Goal: Information Seeking & Learning: Find specific fact

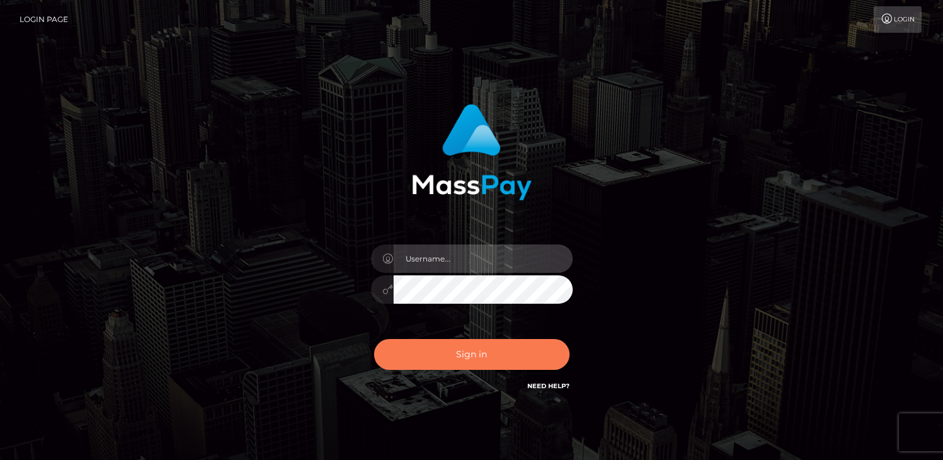
type input "grace.rush"
click at [472, 361] on button "Sign in" at bounding box center [472, 354] width 196 height 31
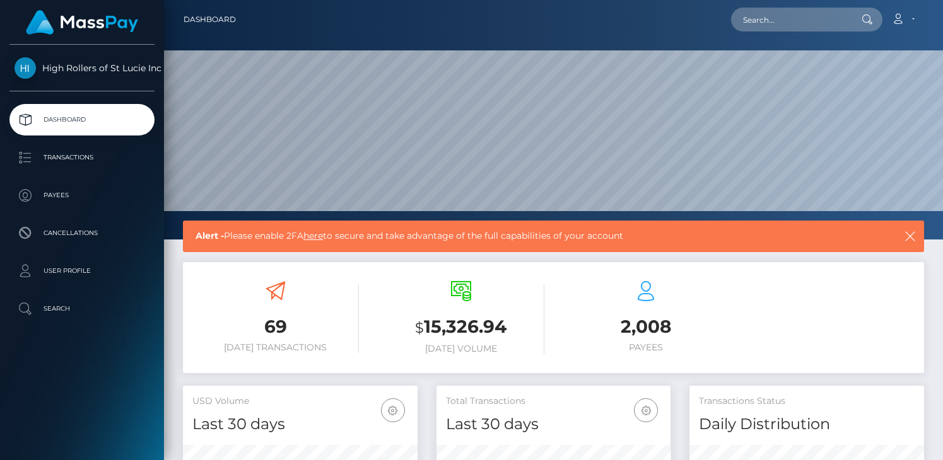
scroll to position [223, 235]
click at [110, 156] on p "Transactions" at bounding box center [82, 157] width 135 height 19
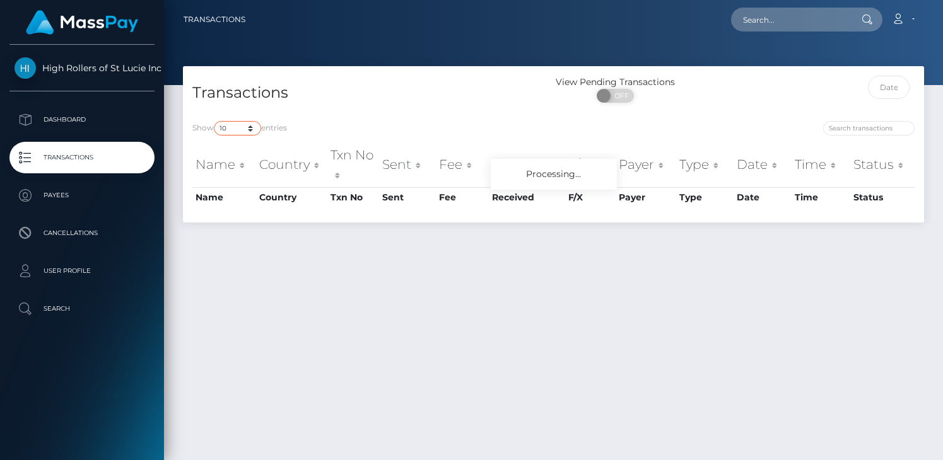
click at [237, 134] on select "10 25 50 100 250 500 1,000 3,500" at bounding box center [237, 128] width 47 height 15
select select "3500"
click at [215, 121] on select "10 25 50 100 250 500 1,000 3,500" at bounding box center [237, 128] width 47 height 15
click at [441, 97] on h4 "Transactions" at bounding box center [368, 93] width 352 height 22
click at [497, 107] on div "Transactions" at bounding box center [368, 94] width 371 height 36
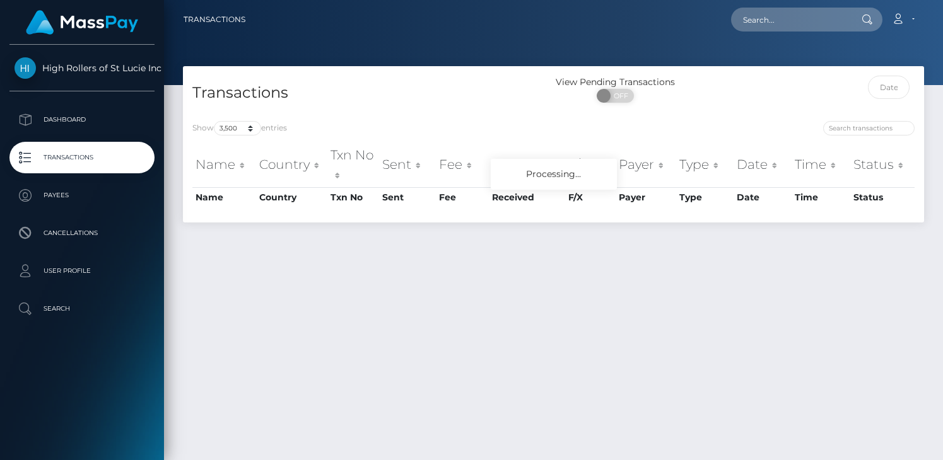
click at [493, 107] on div "Transactions" at bounding box center [368, 94] width 371 height 36
click at [366, 112] on div "Transactions" at bounding box center [368, 94] width 371 height 36
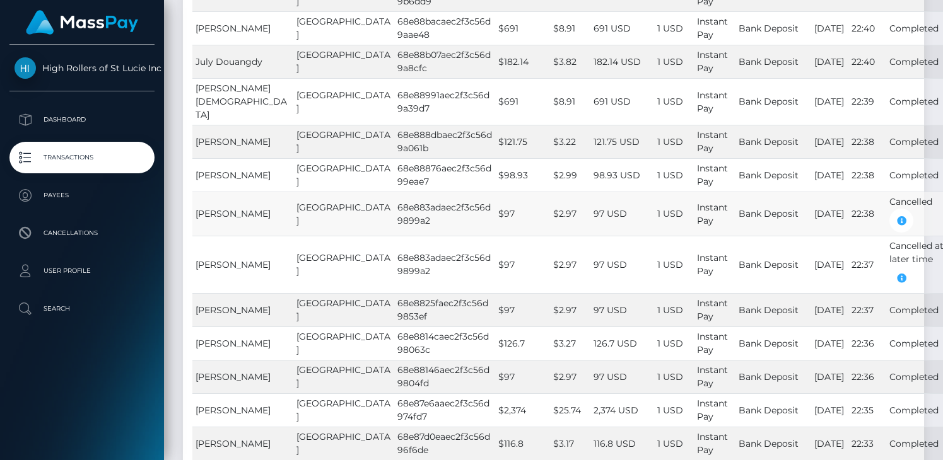
scroll to position [1837, 0]
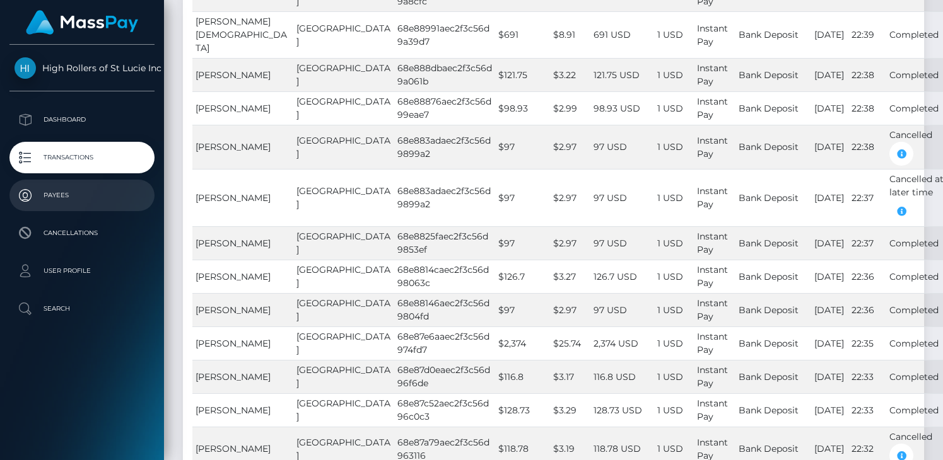
click at [73, 194] on p "Payees" at bounding box center [82, 195] width 135 height 19
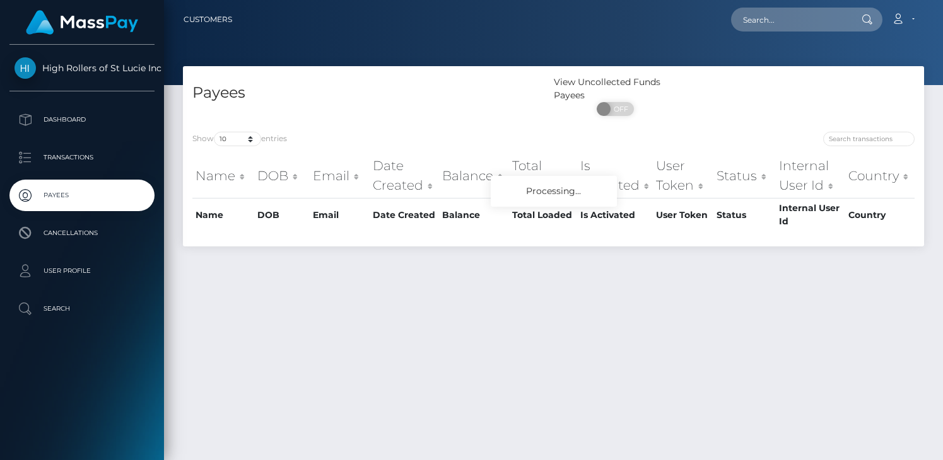
click at [243, 148] on div "Show 10 25 50 100 250 entries" at bounding box center [368, 141] width 352 height 18
click at [243, 142] on select "10 25 50 100 250" at bounding box center [237, 139] width 47 height 15
select select "250"
click at [215, 132] on select "10 25 50 100 250" at bounding box center [237, 139] width 47 height 15
click at [373, 131] on div "Show 10 25 50 100 250 entries Name DOB Email Date Created Balance Total Loaded …" at bounding box center [553, 184] width 741 height 124
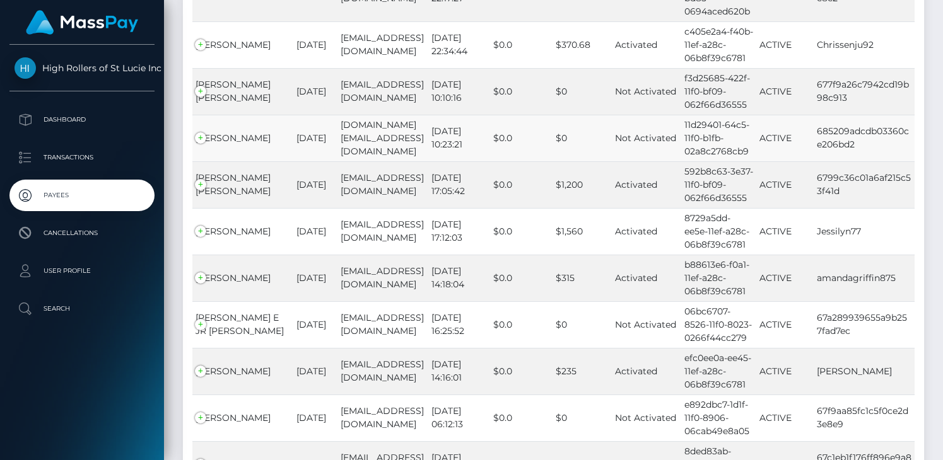
scroll to position [11646, 0]
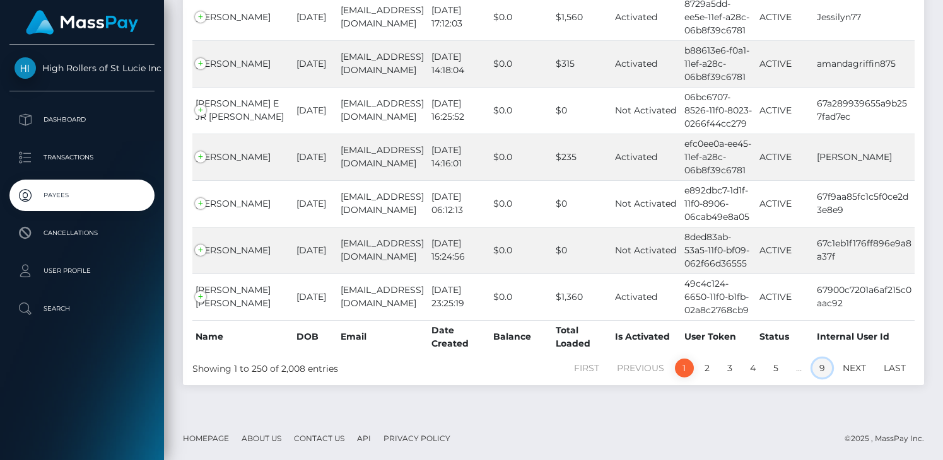
click at [821, 368] on link "9" at bounding box center [822, 368] width 20 height 19
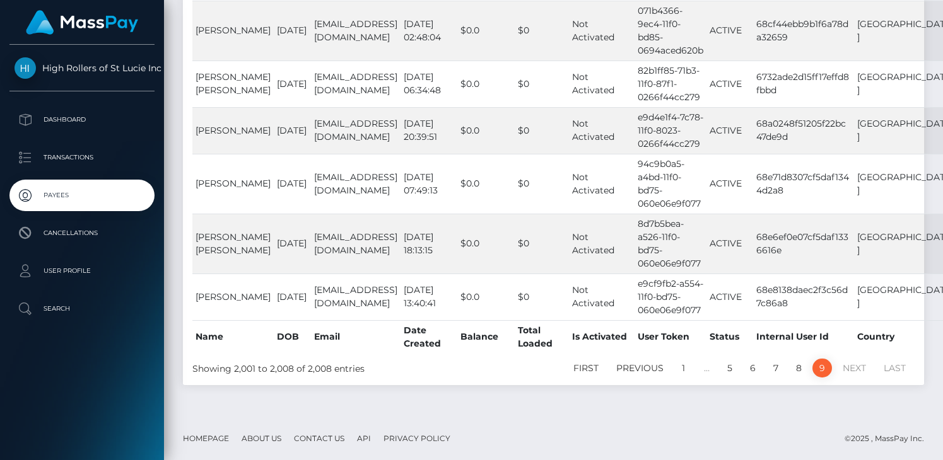
scroll to position [324, 0]
click at [797, 366] on link "8" at bounding box center [799, 368] width 20 height 19
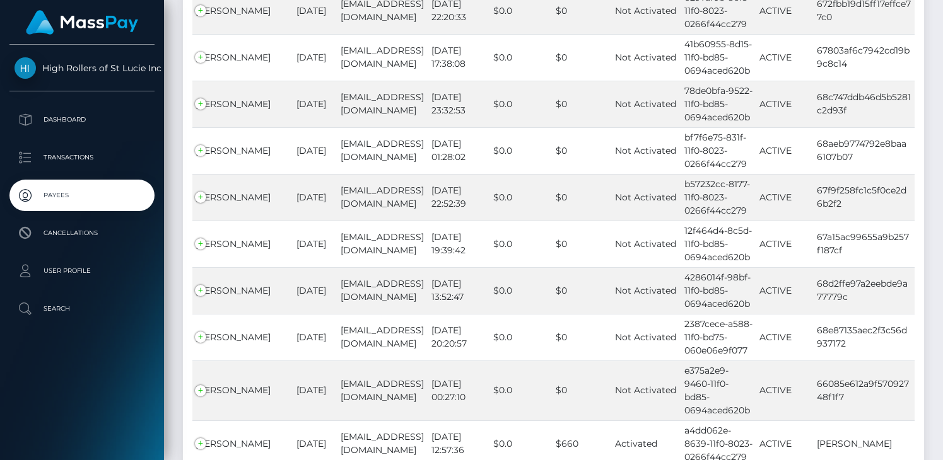
scroll to position [11587, 0]
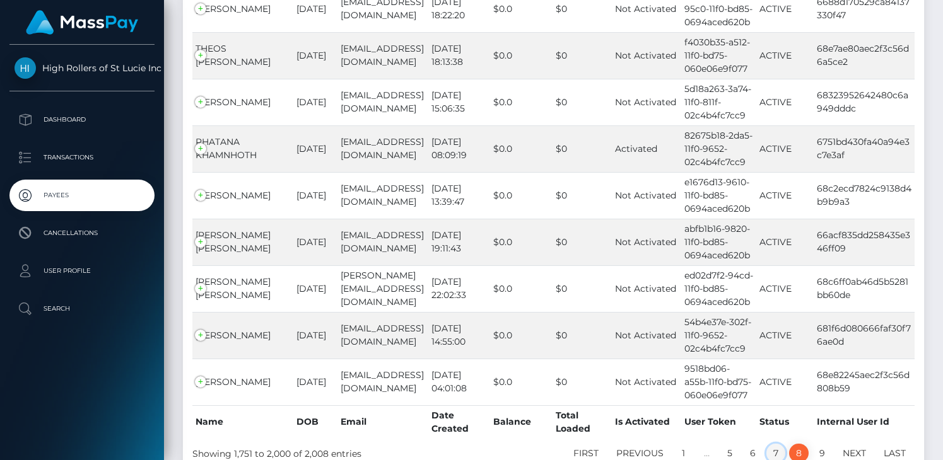
click at [775, 444] on link "7" at bounding box center [775, 453] width 19 height 19
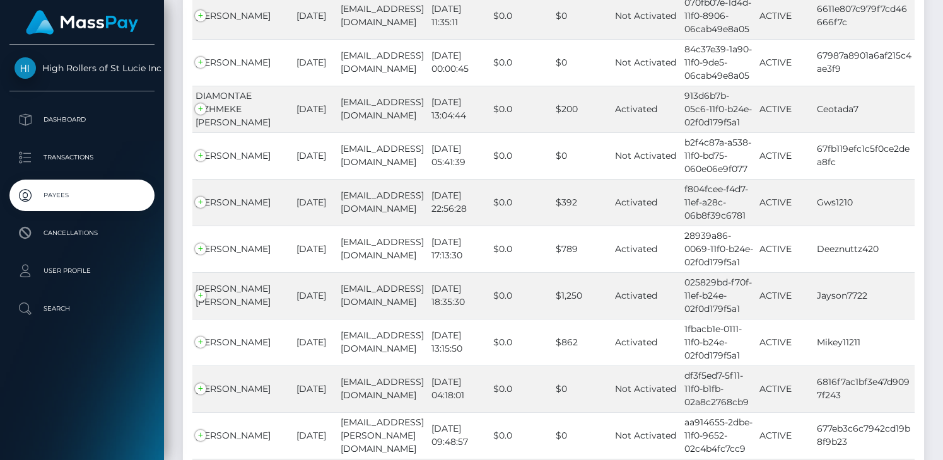
scroll to position [0, 0]
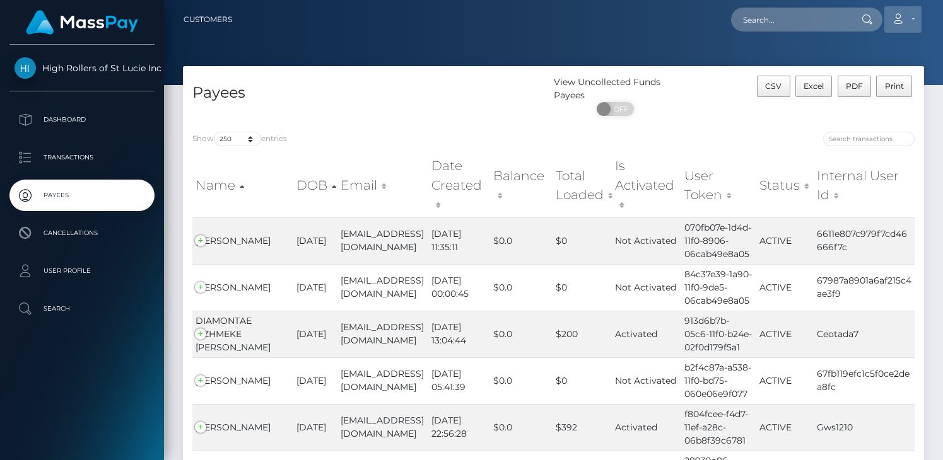
click at [908, 11] on link "Account" at bounding box center [902, 19] width 37 height 26
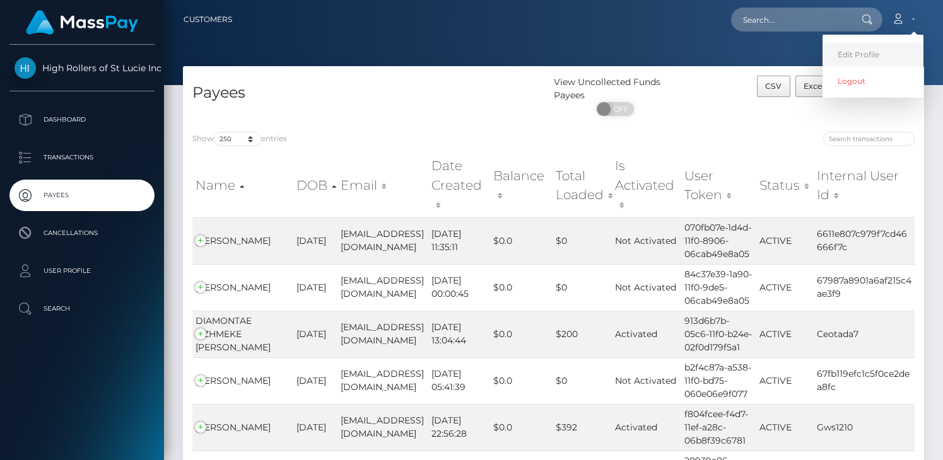
click at [872, 52] on link "Edit Profile" at bounding box center [872, 54] width 101 height 23
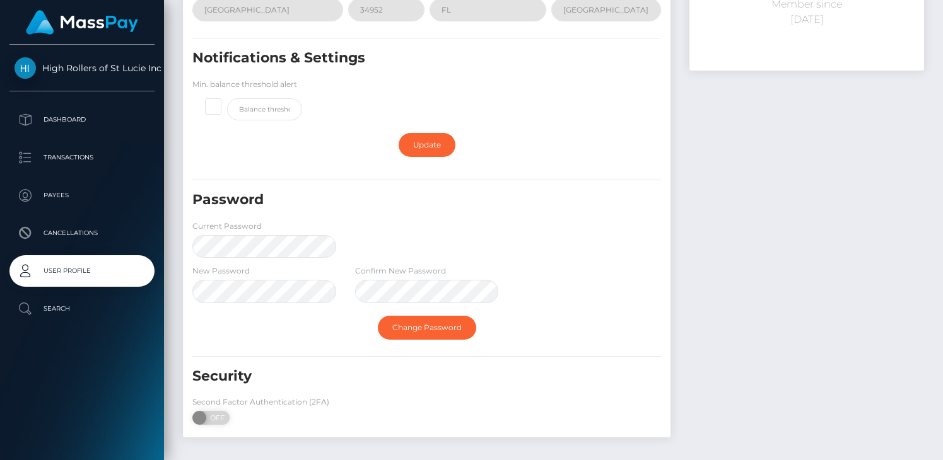
scroll to position [214, 0]
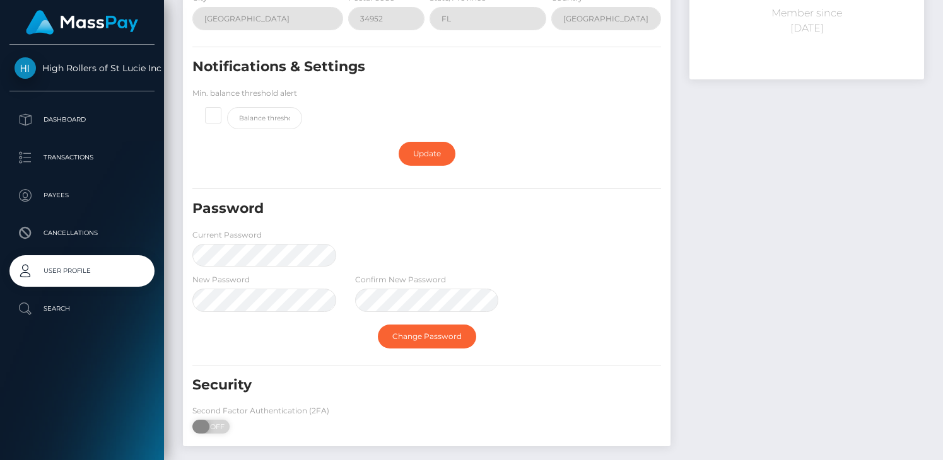
click at [209, 424] on span "OFF" at bounding box center [215, 427] width 32 height 14
checkbox input "true"
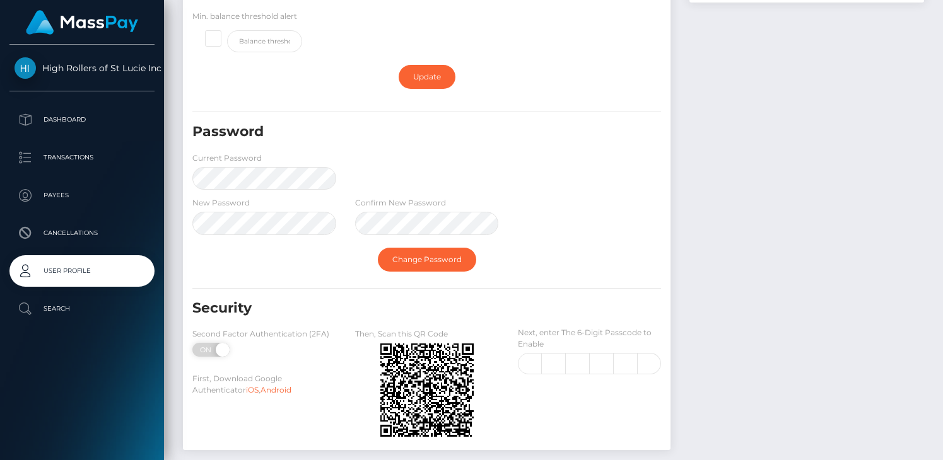
scroll to position [357, 0]
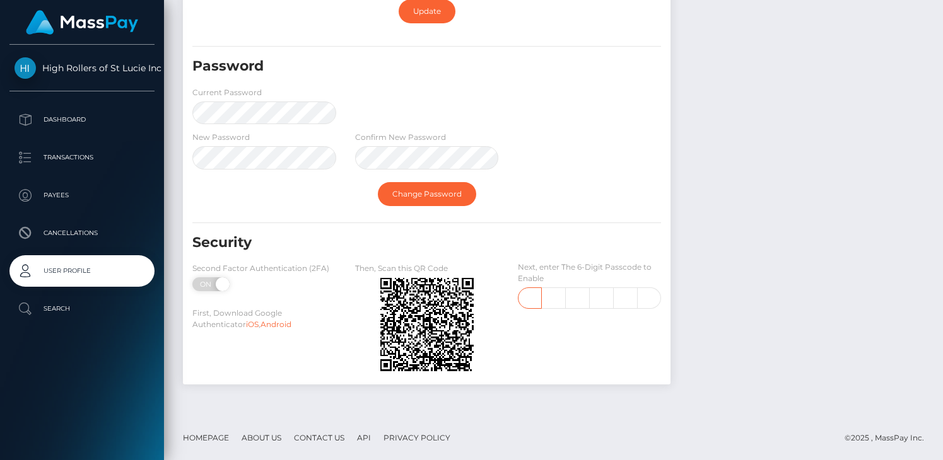
click at [522, 295] on input "text" at bounding box center [530, 298] width 25 height 21
type input "8"
type input "6"
type input "7"
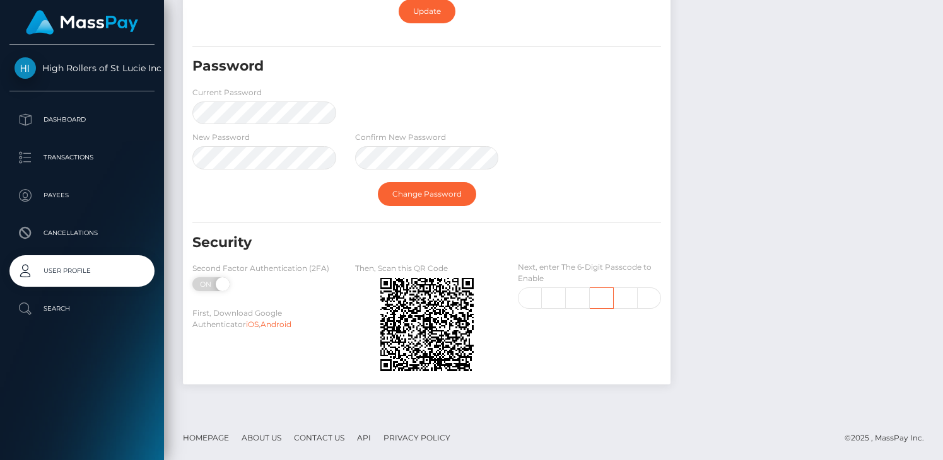
scroll to position [0, 2]
type input "9"
type input "5"
type input "8"
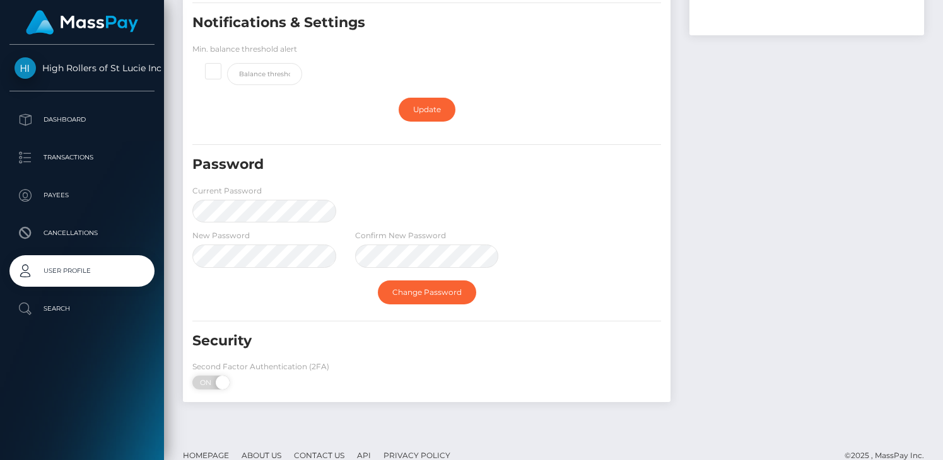
scroll to position [257, 0]
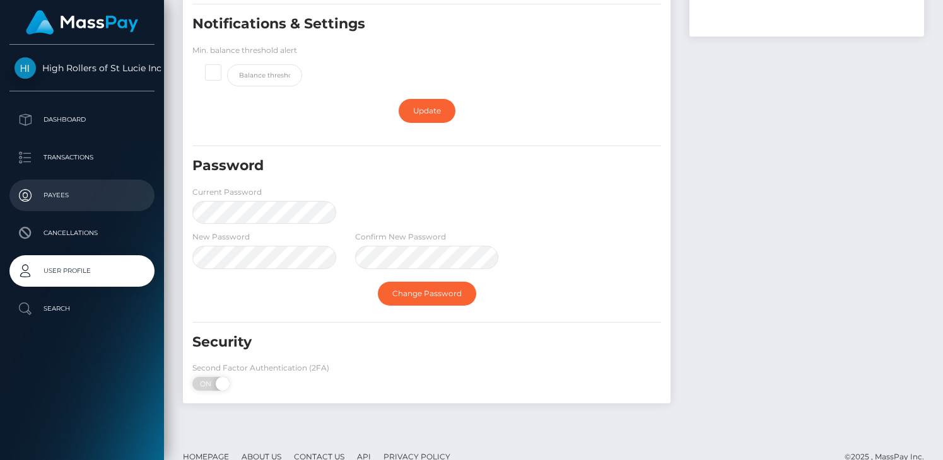
click at [91, 185] on link "Payees" at bounding box center [81, 196] width 145 height 32
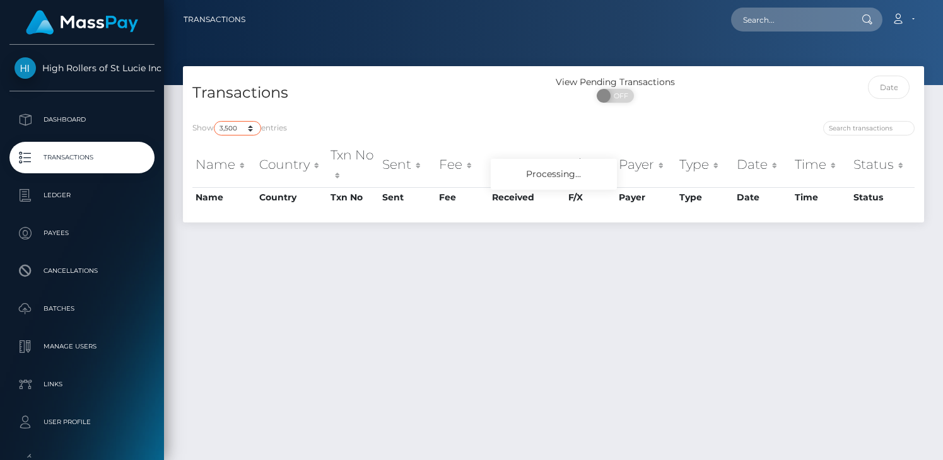
click at [246, 129] on select "10 25 50 100 250 500 1,000 3,500" at bounding box center [237, 128] width 47 height 15
select select "250"
click at [215, 121] on select "10 25 50 100 250 500 1,000 3,500" at bounding box center [237, 128] width 47 height 15
click at [358, 130] on div "Show 10 25 50 100 250 500 1,000 3,500 entries" at bounding box center [368, 130] width 352 height 18
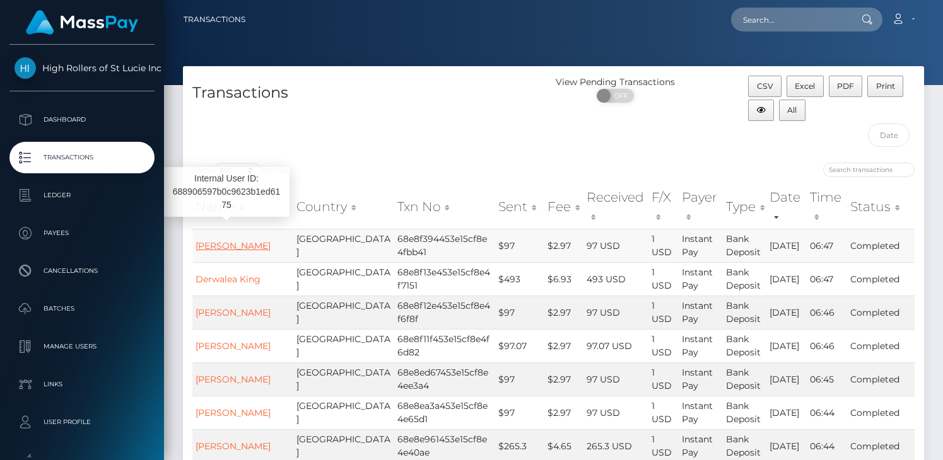
click at [235, 240] on link "Ignasia Garcia" at bounding box center [233, 245] width 75 height 11
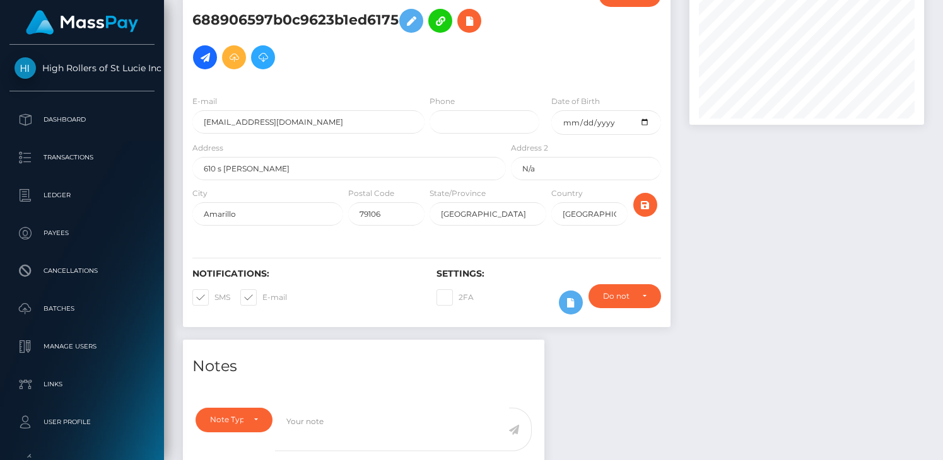
scroll to position [380, 0]
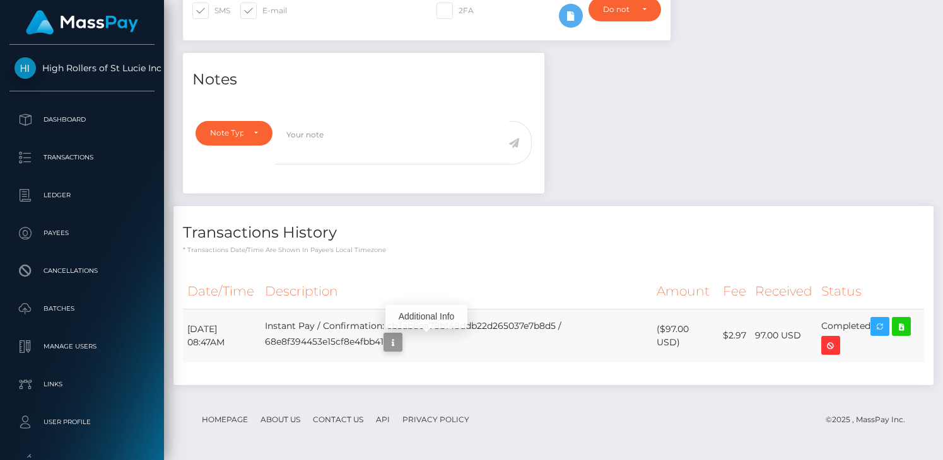
click at [401, 342] on icon "button" at bounding box center [392, 343] width 15 height 16
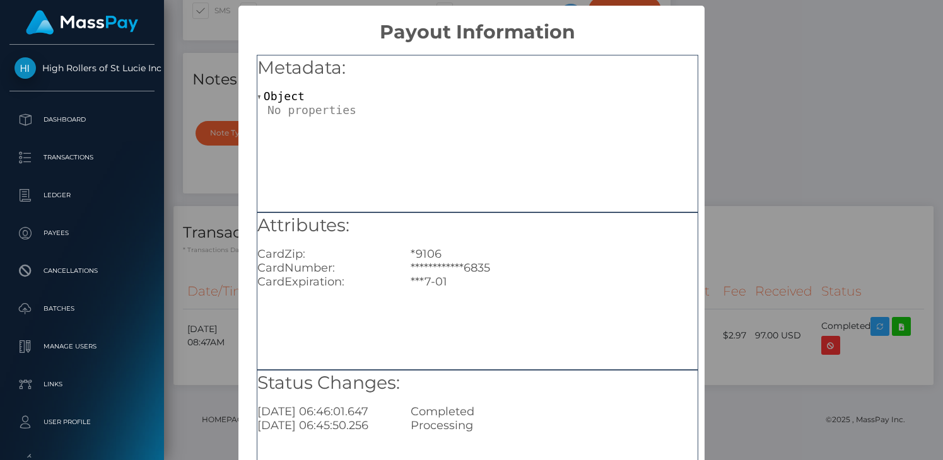
scroll to position [139, 0]
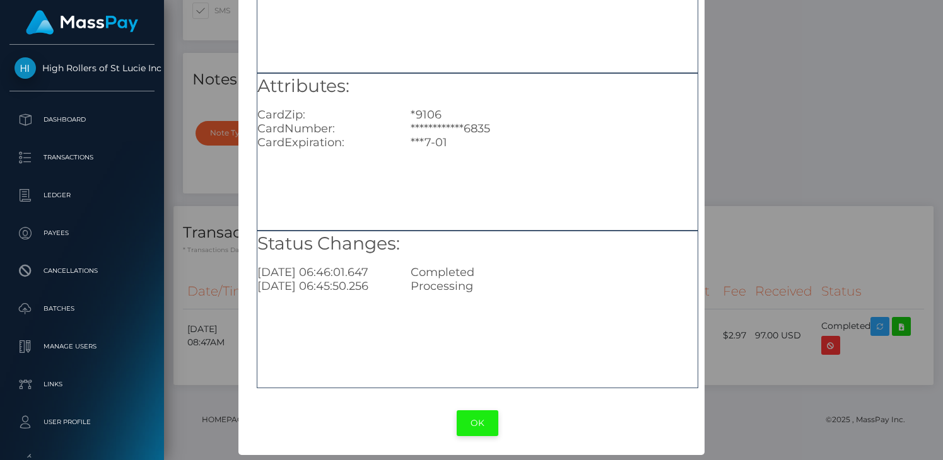
click at [474, 423] on button "OK" at bounding box center [478, 424] width 42 height 26
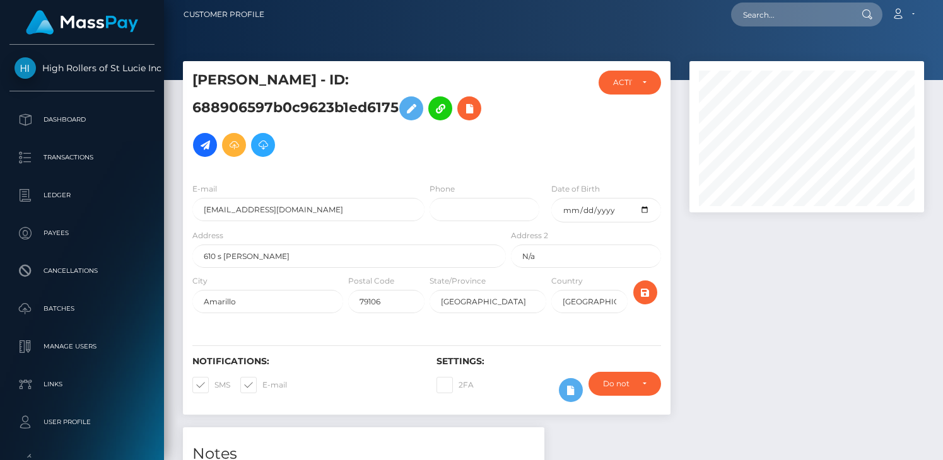
scroll to position [0, 0]
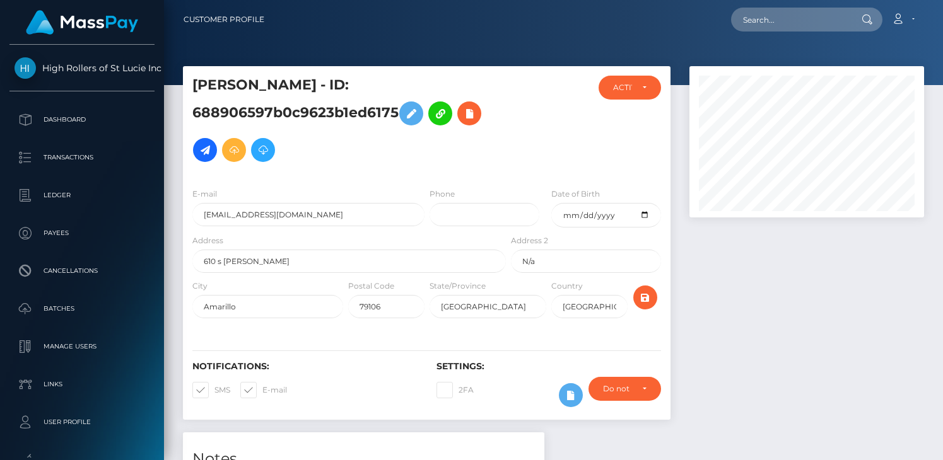
click at [758, 290] on div at bounding box center [807, 249] width 254 height 366
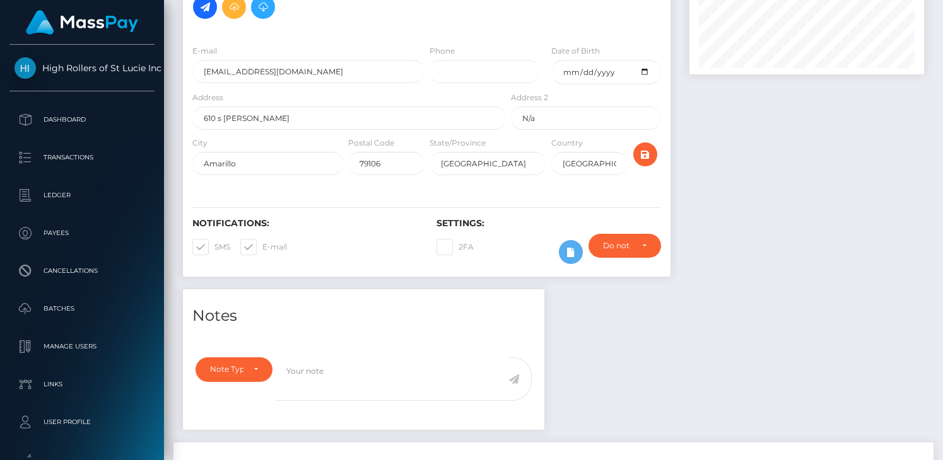
scroll to position [380, 0]
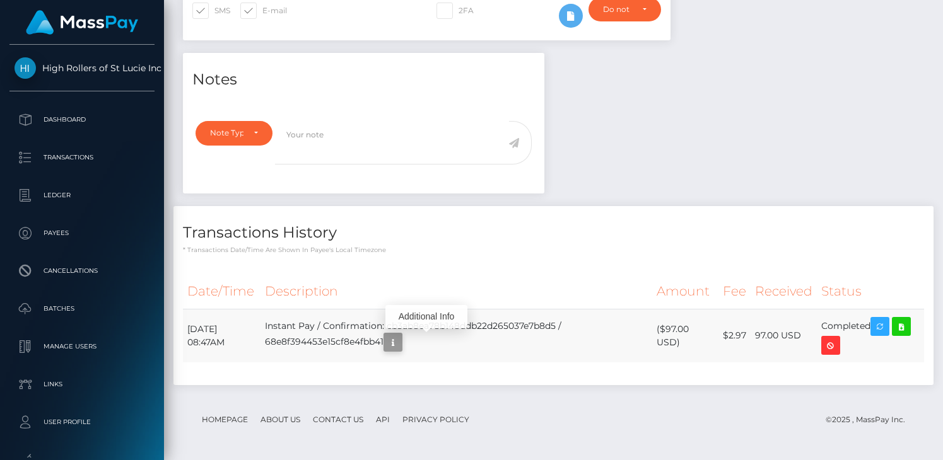
click at [401, 344] on icon "button" at bounding box center [392, 343] width 15 height 16
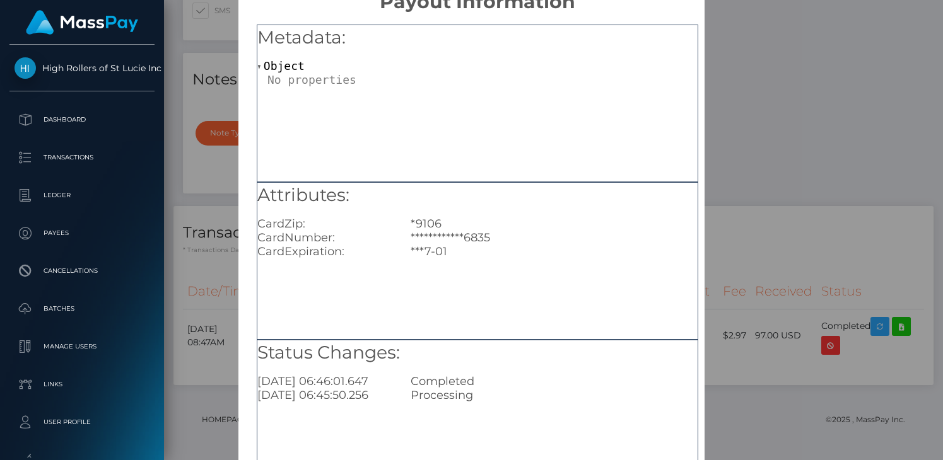
scroll to position [0, 0]
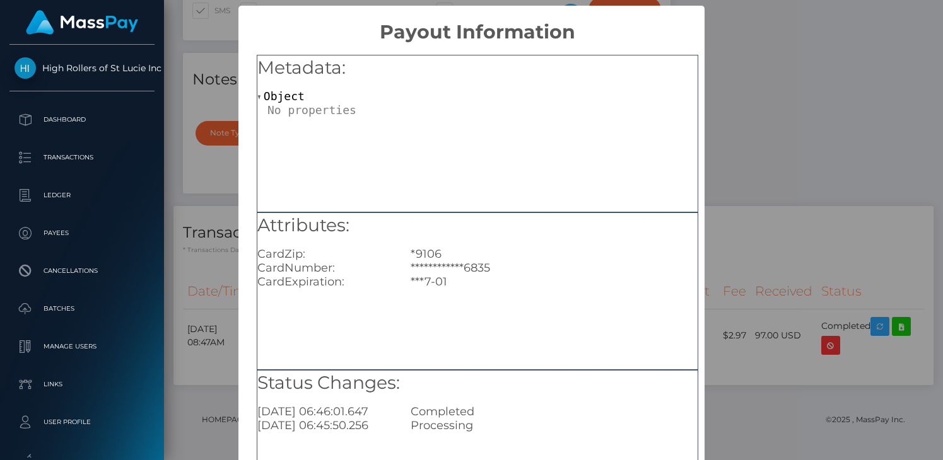
click at [745, 50] on div "**********" at bounding box center [471, 230] width 943 height 460
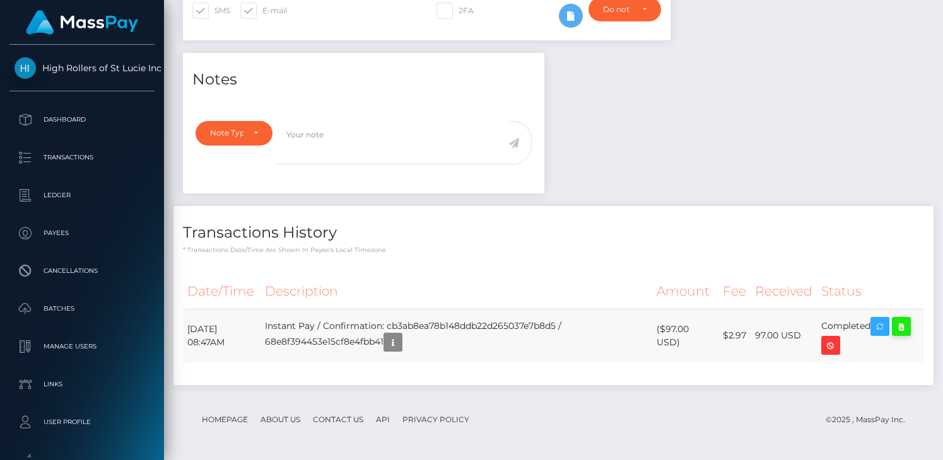
click at [909, 321] on icon at bounding box center [901, 327] width 15 height 16
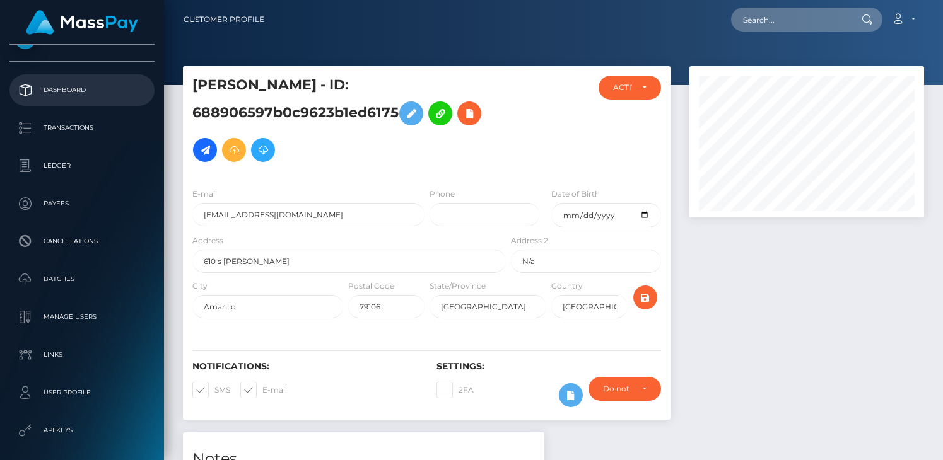
scroll to position [8, 0]
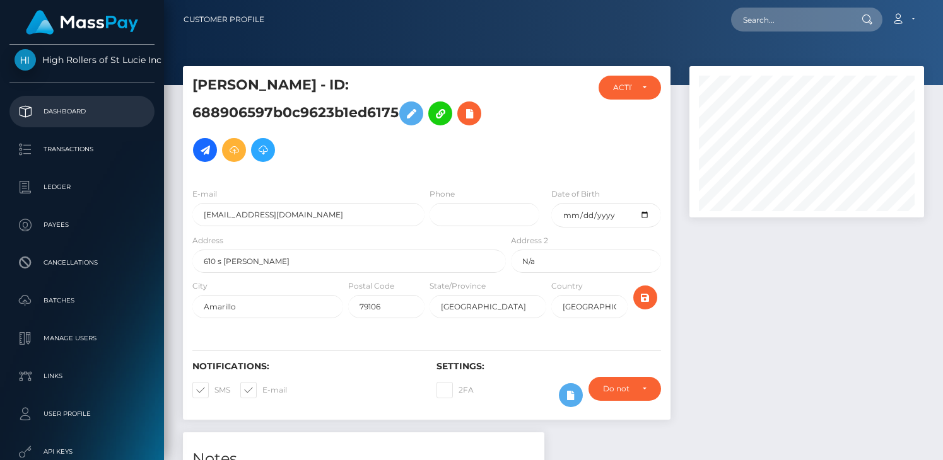
click at [88, 112] on p "Dashboard" at bounding box center [82, 111] width 135 height 19
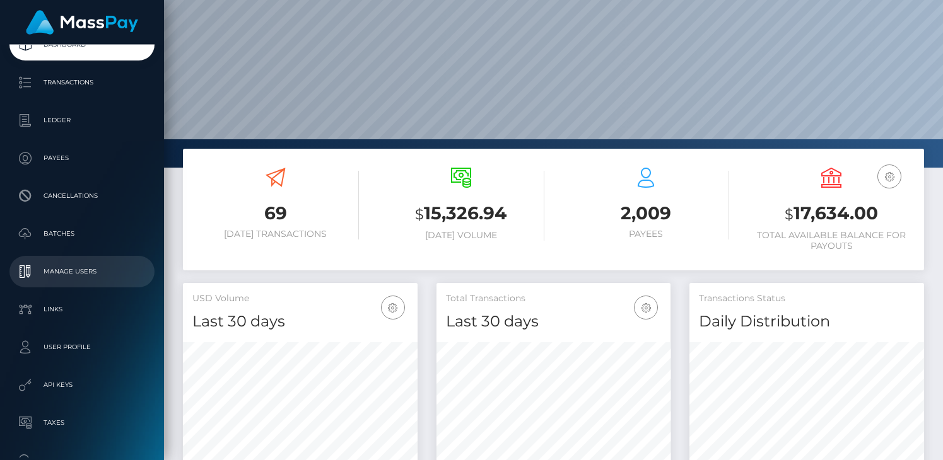
scroll to position [109, 0]
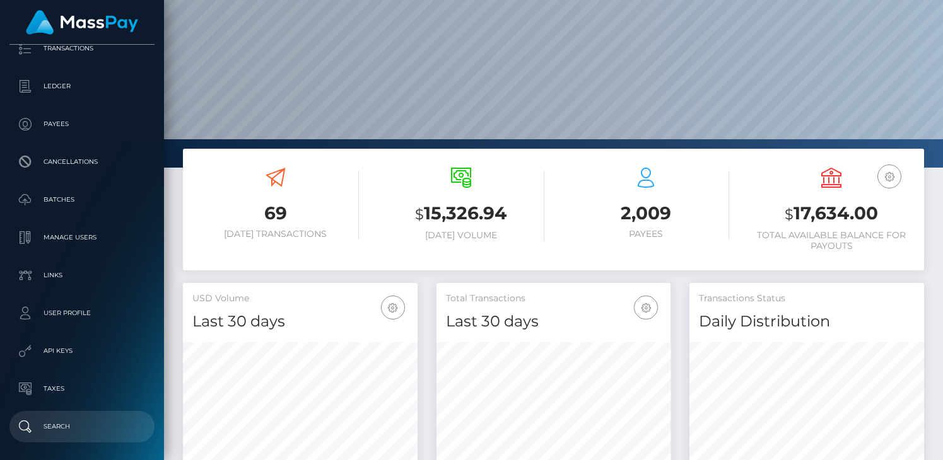
click at [76, 414] on link "Search" at bounding box center [81, 427] width 145 height 32
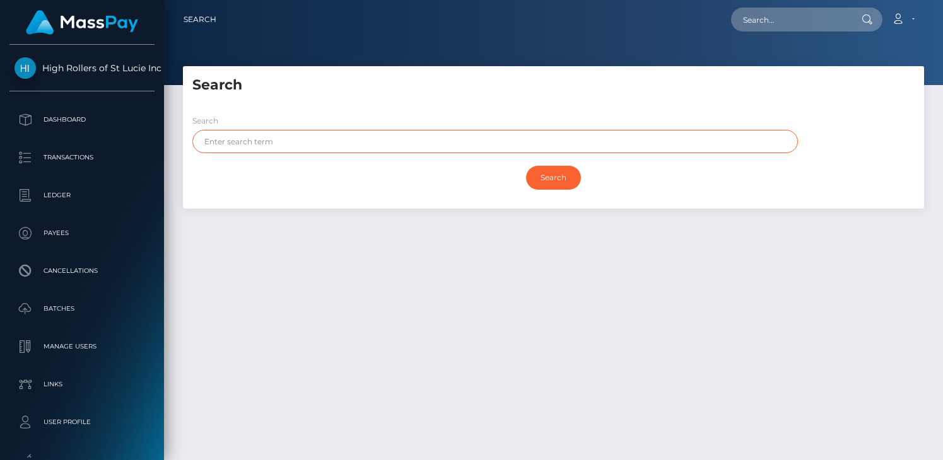
click at [307, 134] on input "text" at bounding box center [495, 141] width 606 height 23
click at [526, 166] on input "Search" at bounding box center [553, 178] width 55 height 24
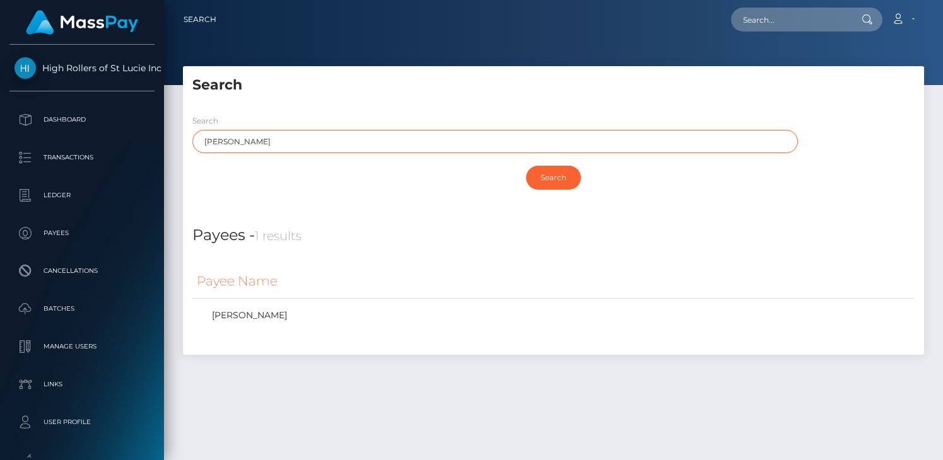
drag, startPoint x: 247, startPoint y: 142, endPoint x: 185, endPoint y: 142, distance: 61.2
click at [185, 142] on div "Search [PERSON_NAME]" at bounding box center [492, 136] width 618 height 45
type input "[PERSON_NAME]"
click at [526, 166] on input "Search" at bounding box center [553, 178] width 55 height 24
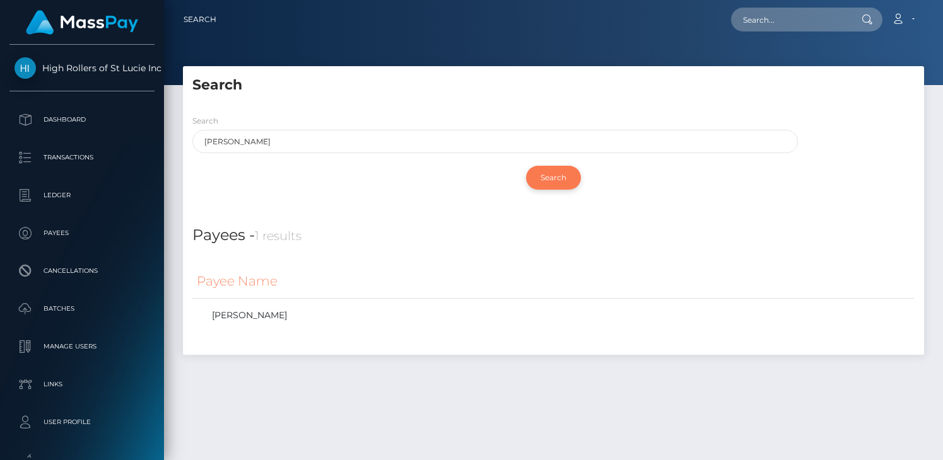
click at [566, 182] on input "Search" at bounding box center [553, 178] width 55 height 24
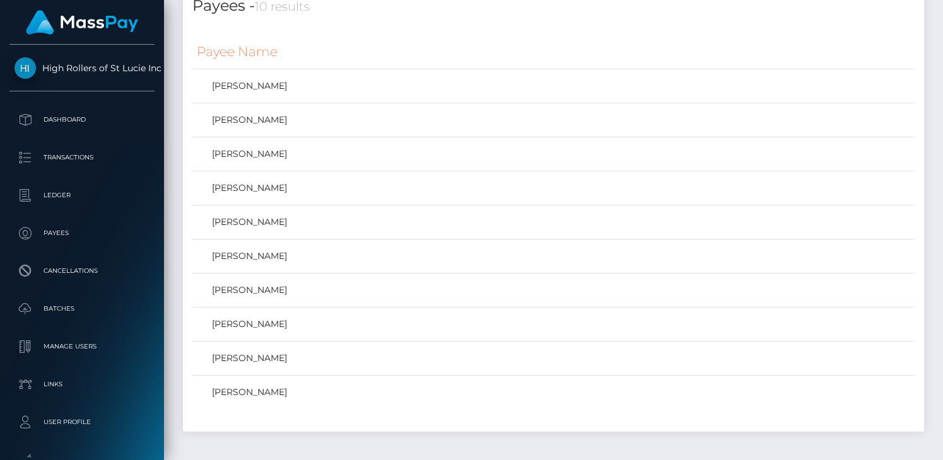
scroll to position [230, 0]
click at [350, 71] on td "[PERSON_NAME]" at bounding box center [553, 86] width 722 height 34
click at [283, 81] on link "[PERSON_NAME]" at bounding box center [553, 85] width 713 height 18
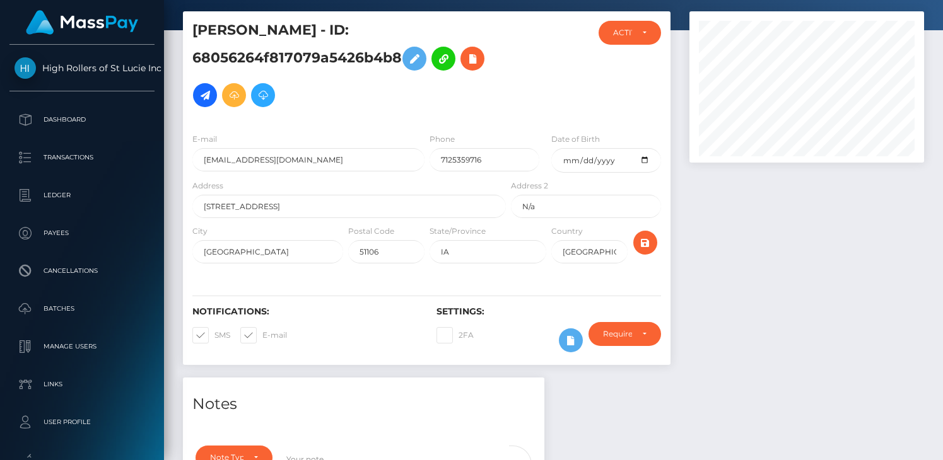
scroll to position [63, 0]
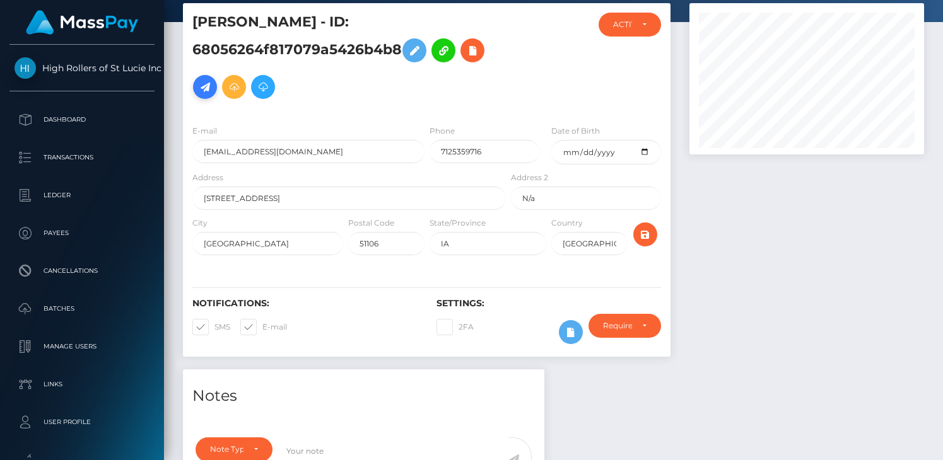
click at [208, 85] on icon at bounding box center [204, 87] width 15 height 16
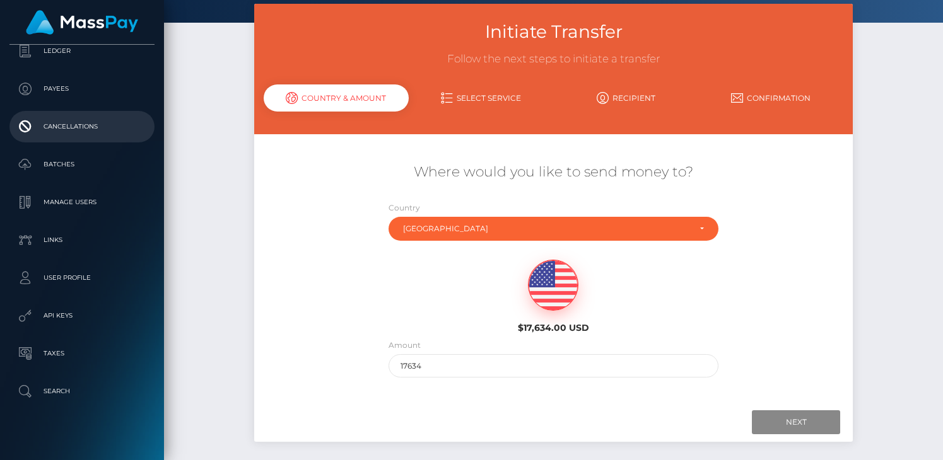
scroll to position [157, 0]
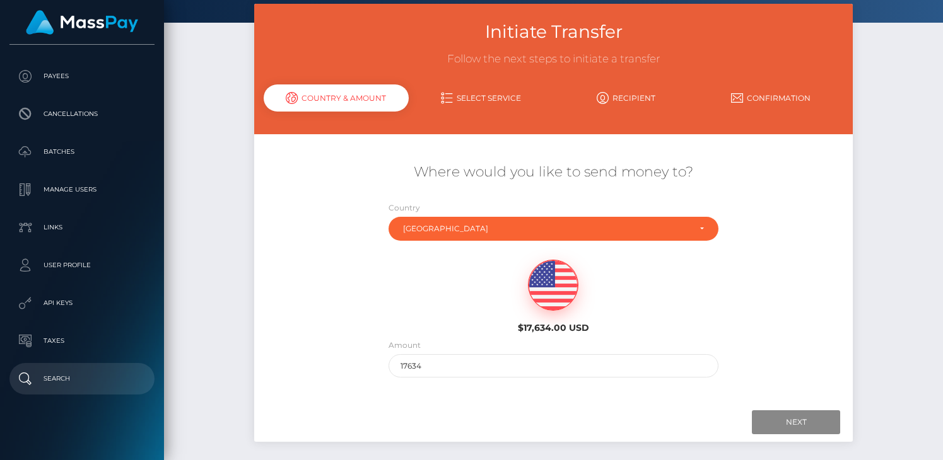
click at [79, 380] on p "Search" at bounding box center [82, 379] width 135 height 19
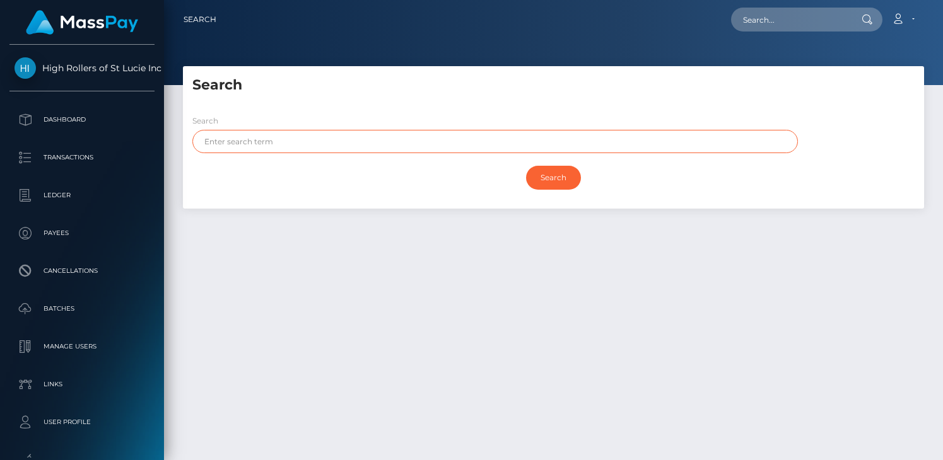
click at [274, 144] on input "text" at bounding box center [495, 141] width 606 height 23
paste input "[PERSON_NAME]"
type input "[PERSON_NAME]"
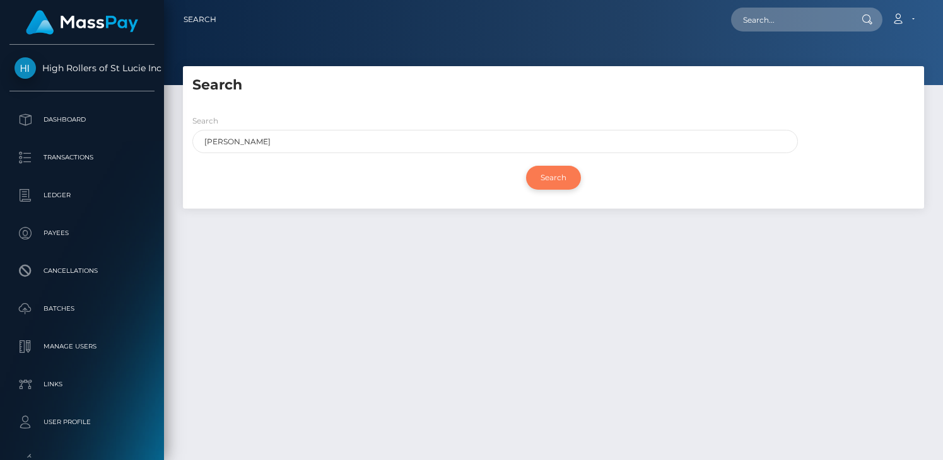
click at [544, 177] on input "Search" at bounding box center [553, 178] width 55 height 24
click at [460, 91] on h5 "Search" at bounding box center [553, 86] width 722 height 20
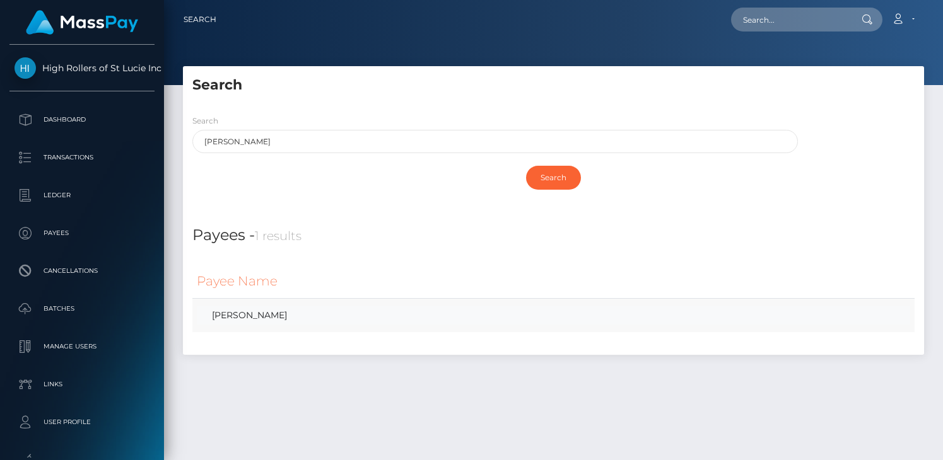
click at [281, 319] on link "CELIA DIANE GOMEZ" at bounding box center [553, 316] width 713 height 18
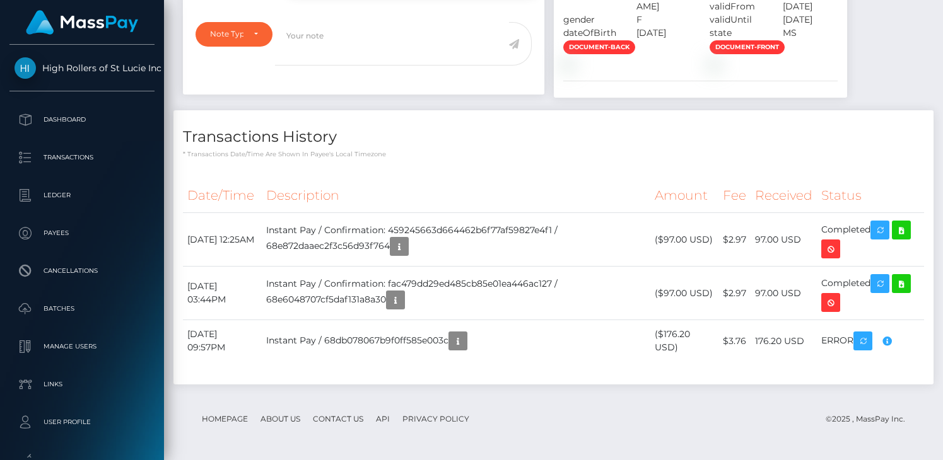
scroll to position [1162, 0]
click at [909, 230] on icon at bounding box center [901, 231] width 15 height 16
click at [79, 238] on p "Payees" at bounding box center [82, 233] width 135 height 19
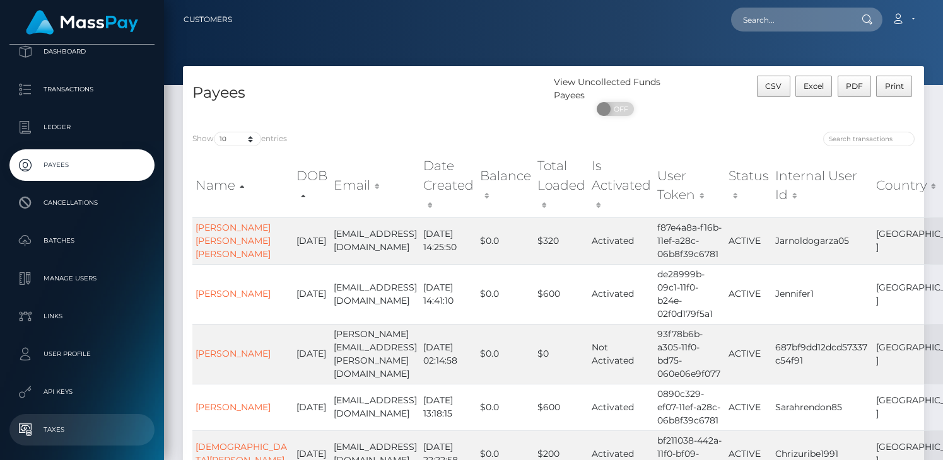
scroll to position [157, 0]
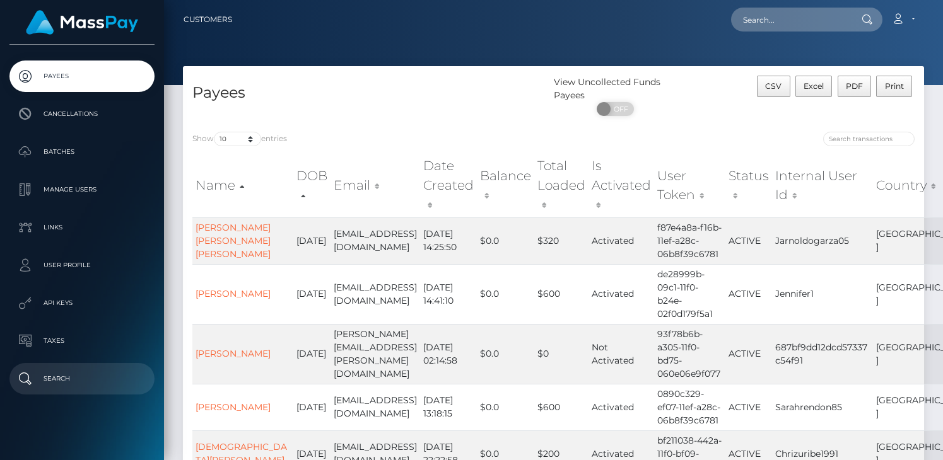
click at [73, 385] on p "Search" at bounding box center [82, 379] width 135 height 19
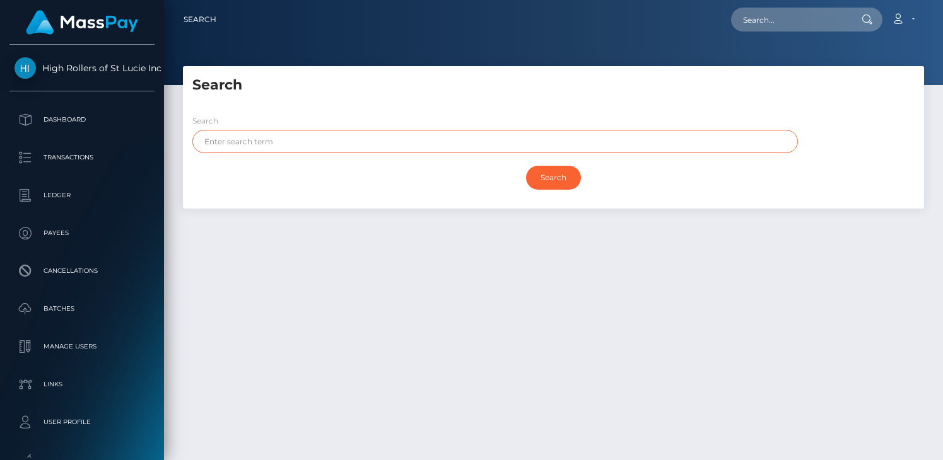
click at [262, 138] on input "text" at bounding box center [495, 141] width 606 height 23
paste input "[PERSON_NAME]"
type input "[PERSON_NAME]"
click at [526, 166] on input "Search" at bounding box center [553, 178] width 55 height 24
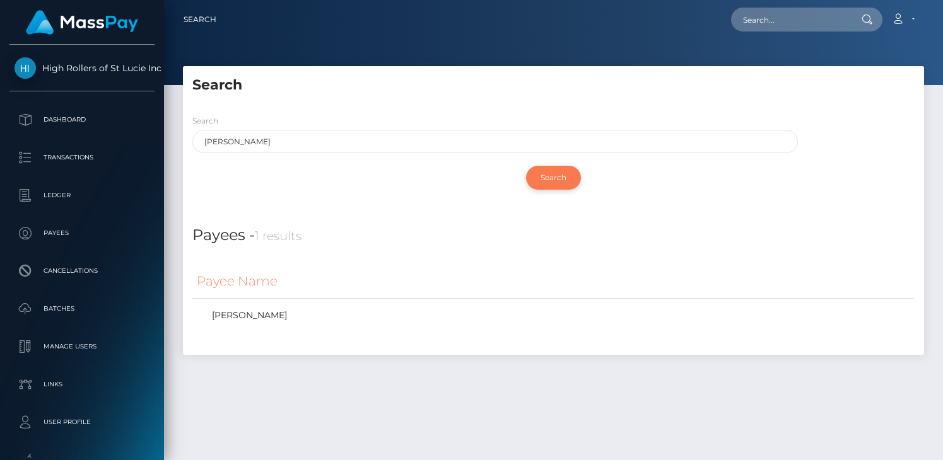
click at [568, 180] on input "Search" at bounding box center [553, 178] width 55 height 24
click at [341, 316] on link "[PERSON_NAME]" at bounding box center [553, 316] width 713 height 18
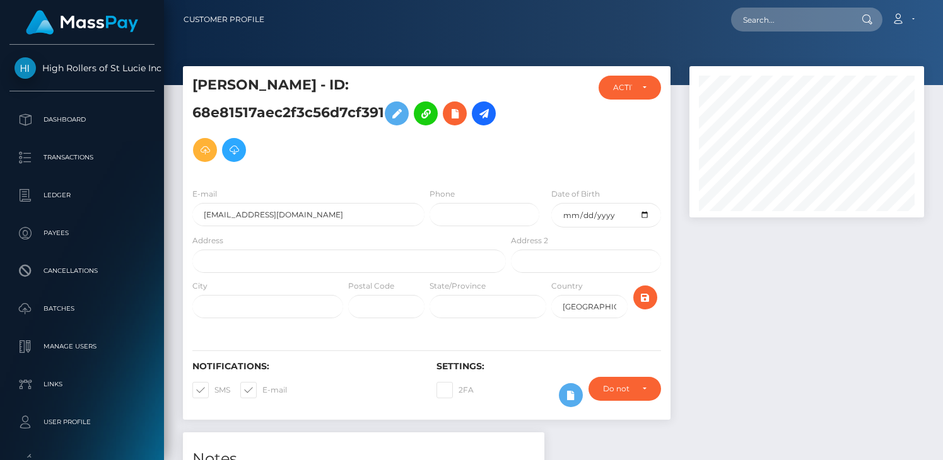
click at [533, 136] on div at bounding box center [548, 127] width 81 height 102
click at [643, 89] on div "ACTIVE" at bounding box center [629, 88] width 33 height 10
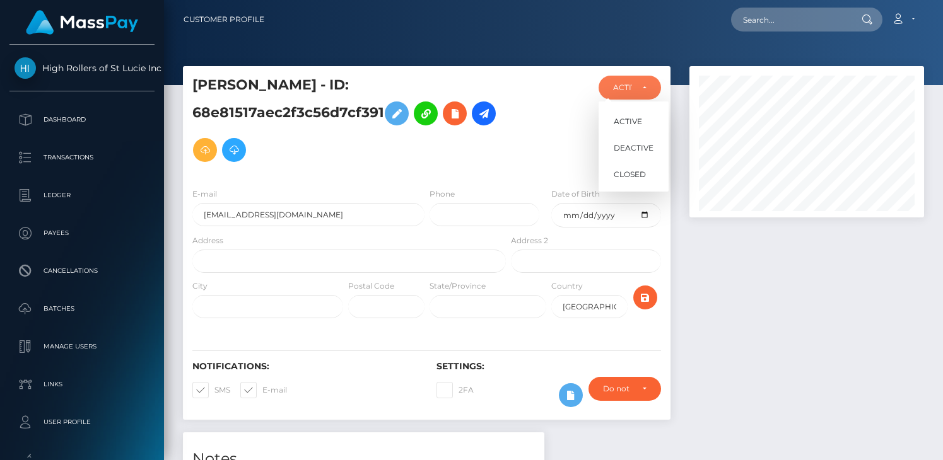
click at [571, 157] on div at bounding box center [548, 127] width 81 height 102
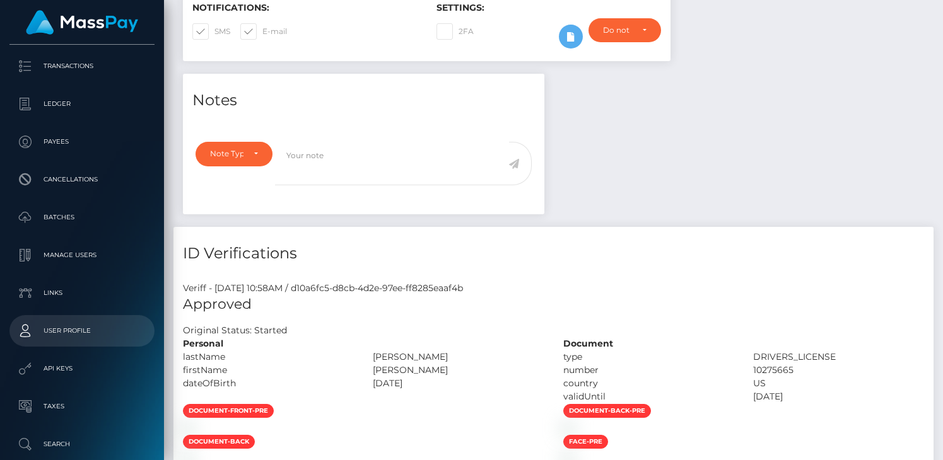
scroll to position [80, 0]
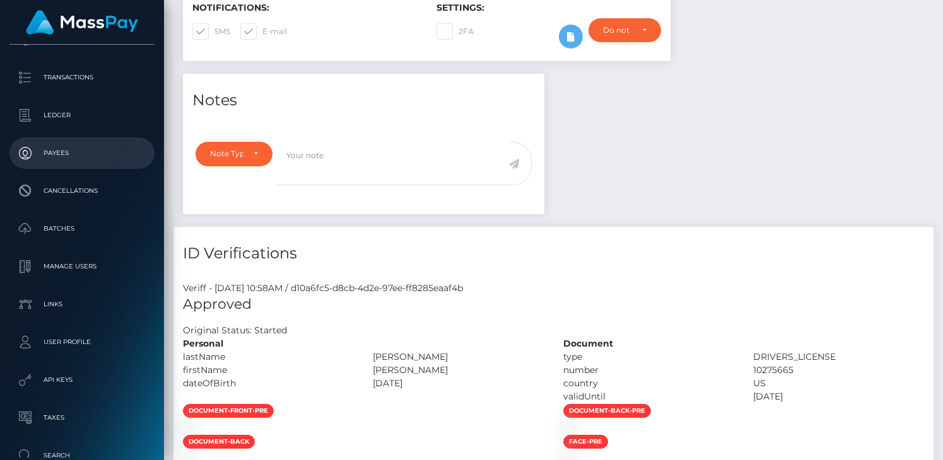
click at [84, 166] on link "Payees" at bounding box center [81, 154] width 145 height 32
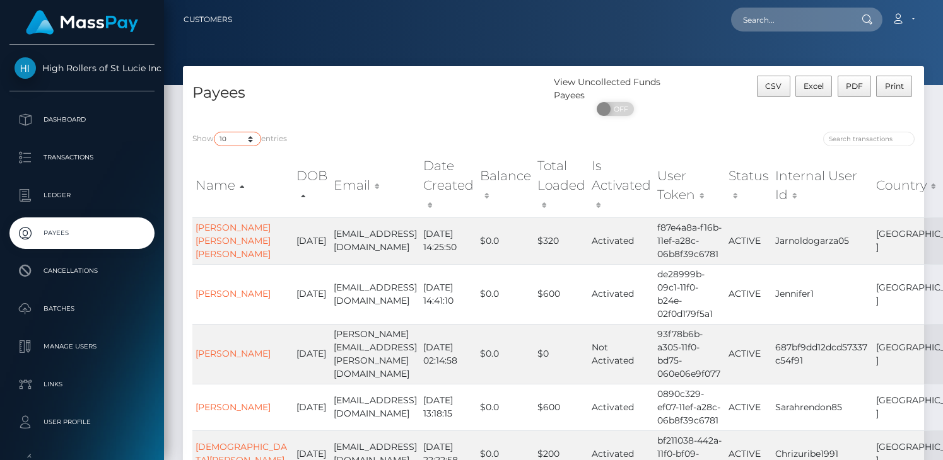
click at [239, 138] on select "10 25 50 100 250" at bounding box center [237, 139] width 47 height 15
select select "250"
click at [215, 132] on select "10 25 50 100 250" at bounding box center [237, 139] width 47 height 15
click at [391, 119] on div "Payees" at bounding box center [368, 99] width 371 height 47
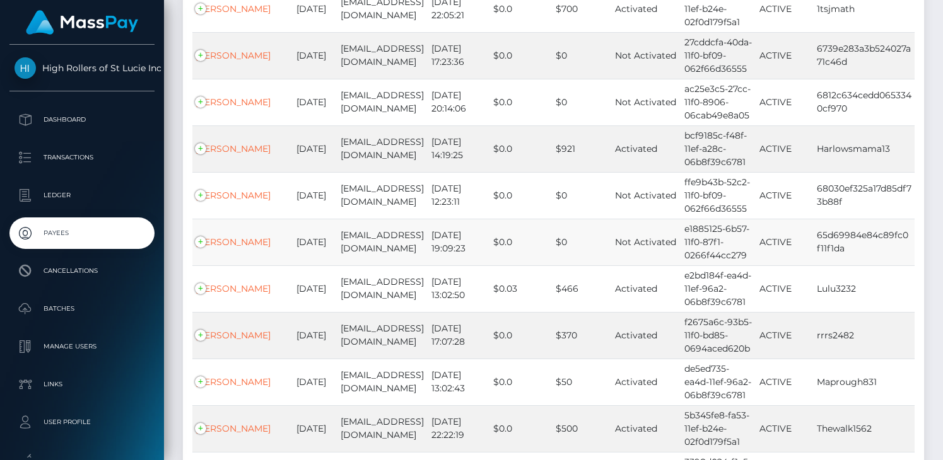
drag, startPoint x: 429, startPoint y: 182, endPoint x: 416, endPoint y: 233, distance: 53.2
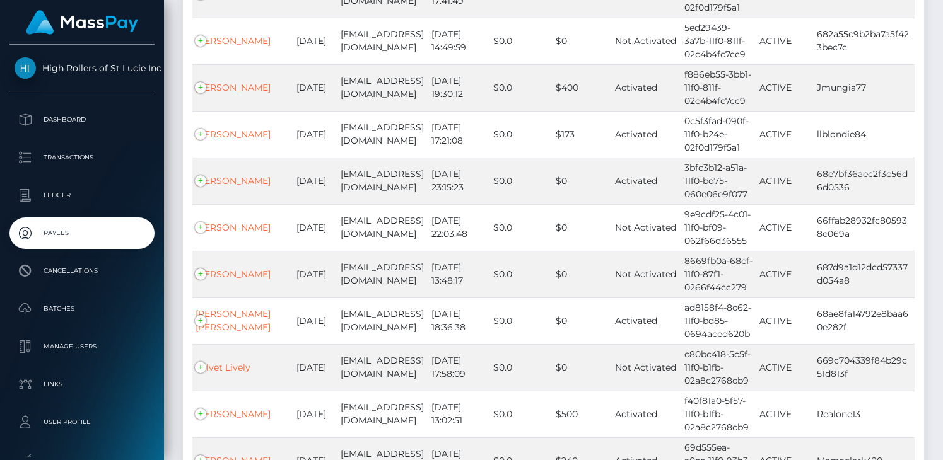
scroll to position [11646, 0]
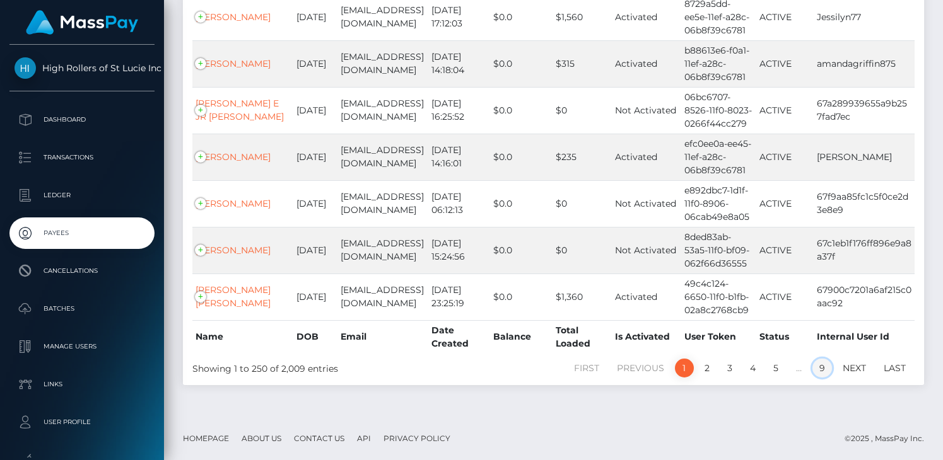
click at [825, 368] on link "9" at bounding box center [822, 368] width 20 height 19
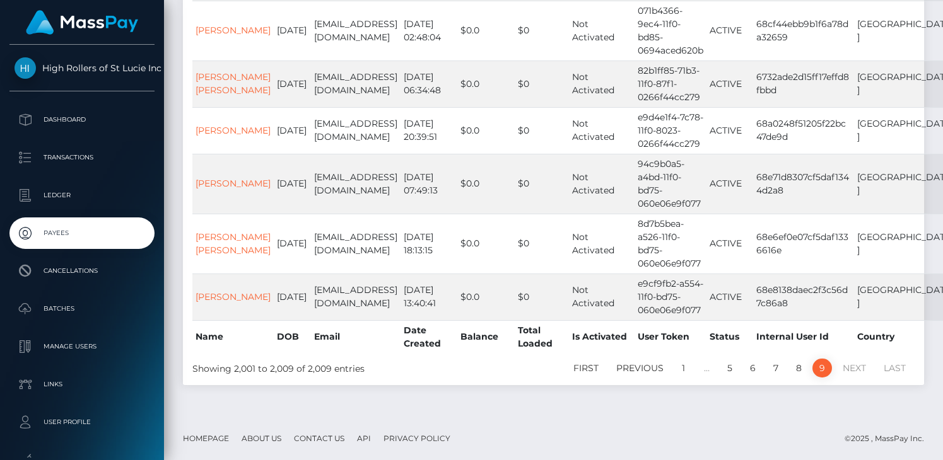
scroll to position [383, 0]
click at [792, 368] on link "8" at bounding box center [799, 368] width 20 height 19
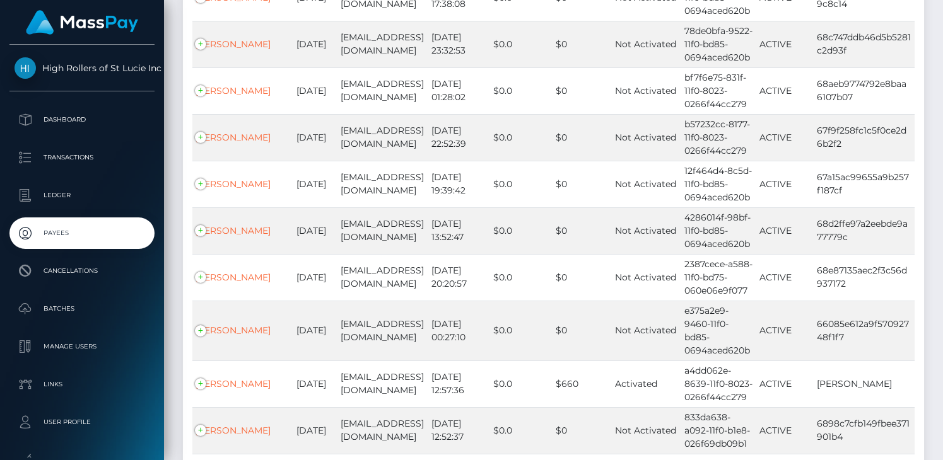
scroll to position [11587, 0]
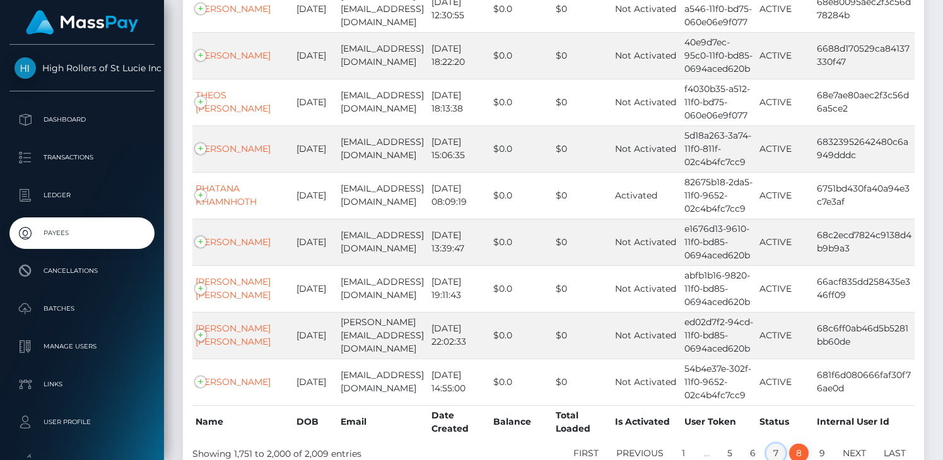
click at [774, 444] on link "7" at bounding box center [775, 453] width 19 height 19
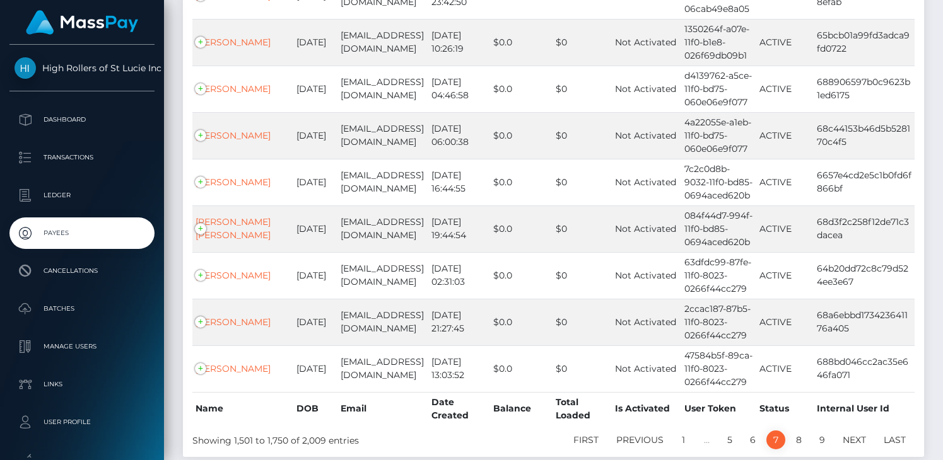
scroll to position [6366, 0]
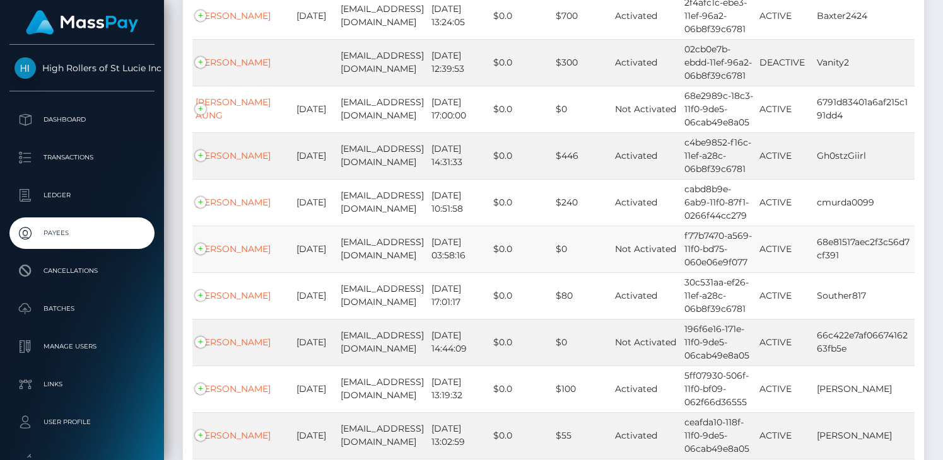
click at [628, 226] on td "Not Activated" at bounding box center [646, 249] width 69 height 47
click at [633, 226] on td "Not Activated" at bounding box center [646, 249] width 69 height 47
click at [223, 243] on link "[PERSON_NAME]" at bounding box center [233, 248] width 75 height 11
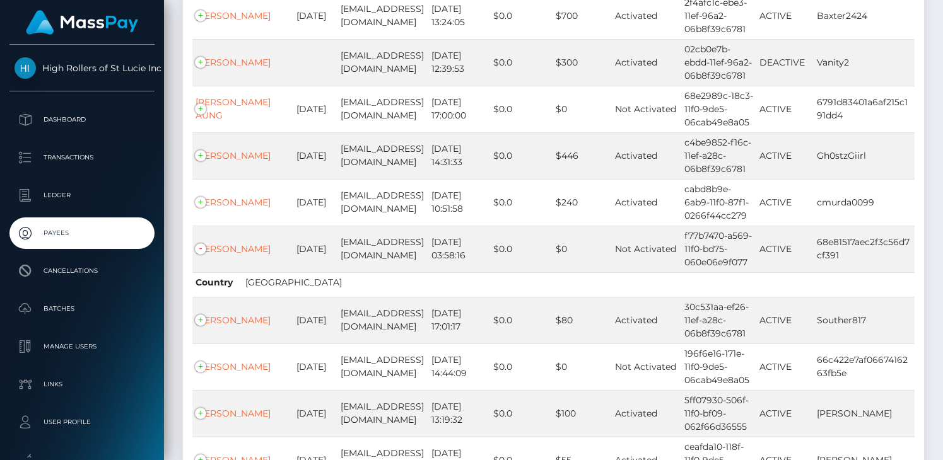
click at [267, 277] on span "United States" at bounding box center [293, 282] width 97 height 11
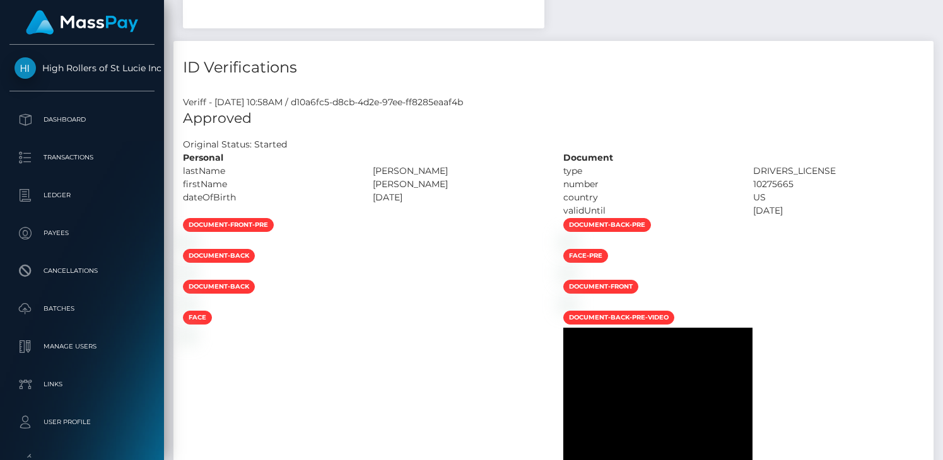
scroll to position [542, 0]
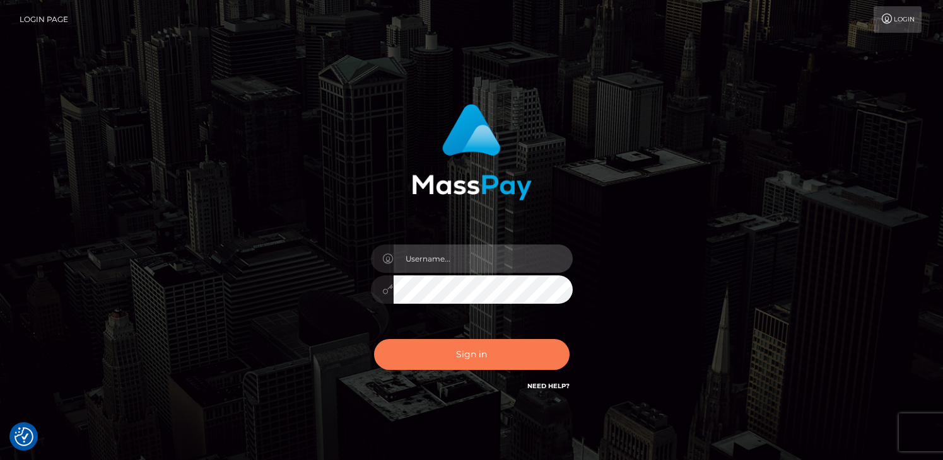
type input "grace.rush"
click at [409, 360] on button "Sign in" at bounding box center [472, 354] width 196 height 31
type input "grace.rush"
click at [413, 353] on button "Sign in" at bounding box center [472, 354] width 196 height 31
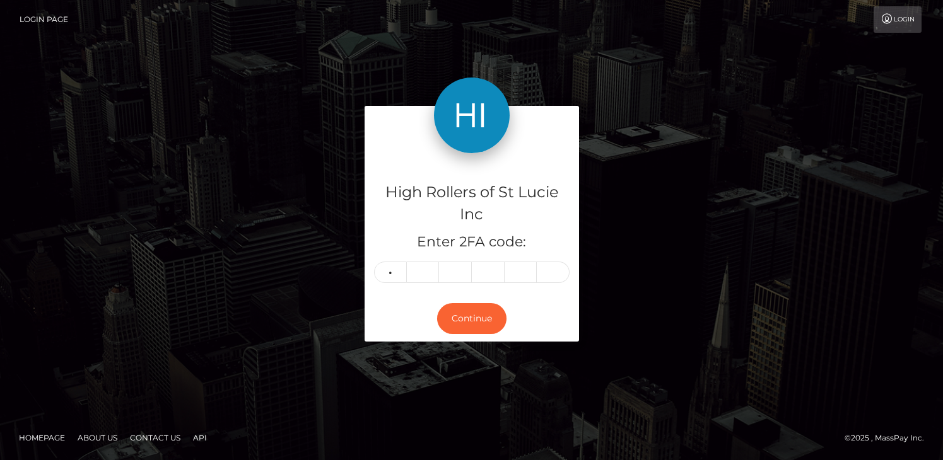
type input "6"
type input "4"
type input "6"
type input "8"
type input "3"
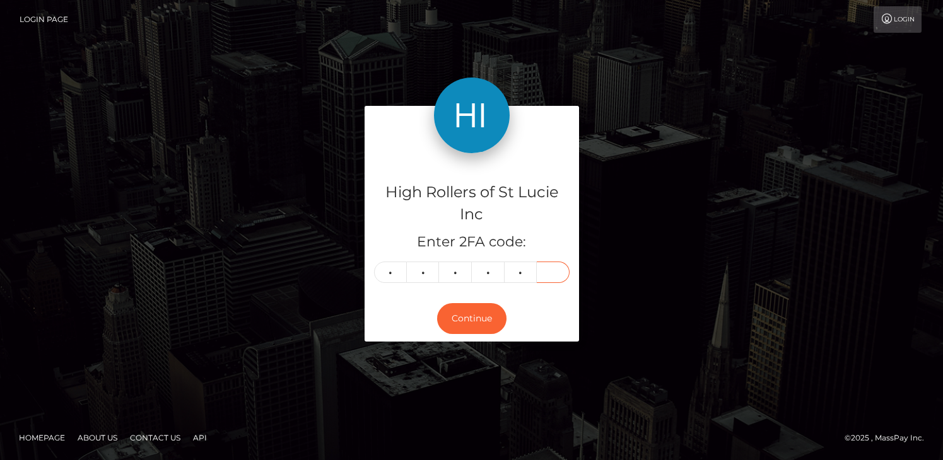
type input "9"
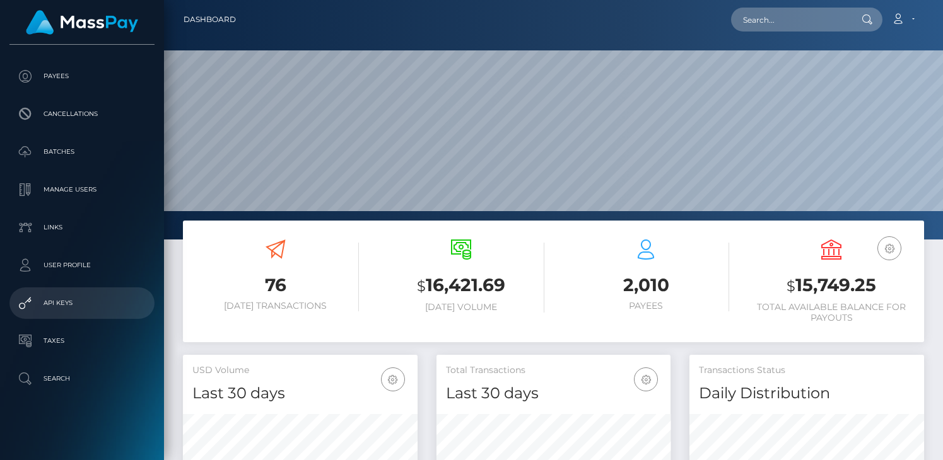
scroll to position [120, 0]
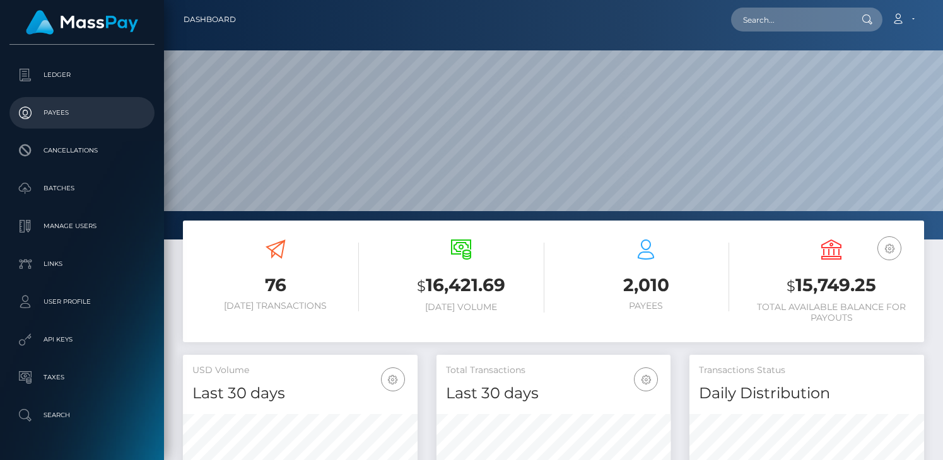
click at [92, 103] on p "Payees" at bounding box center [82, 112] width 135 height 19
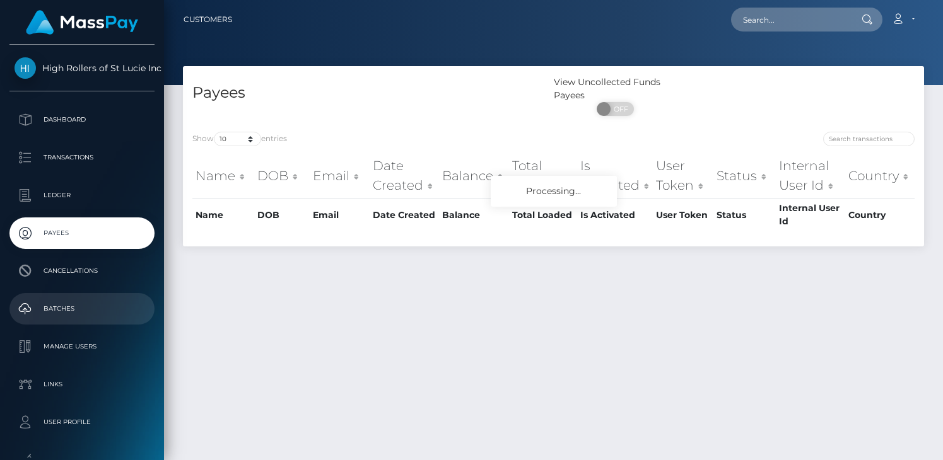
scroll to position [99, 0]
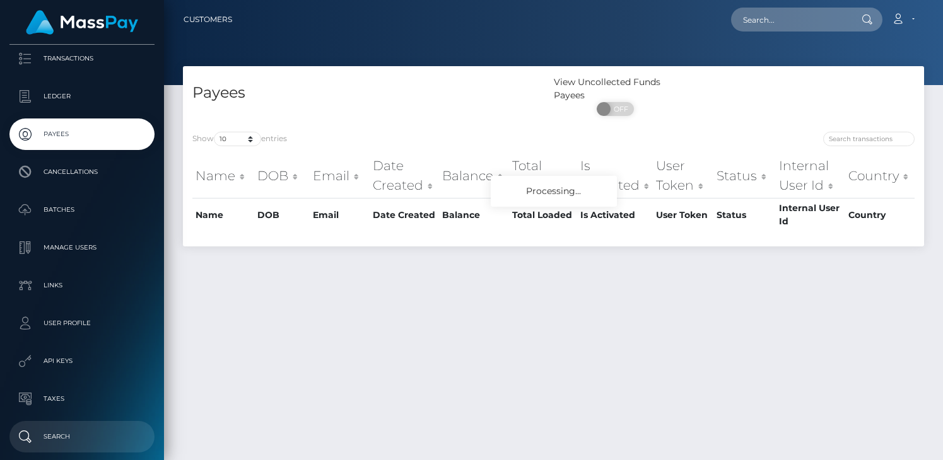
click at [69, 426] on link "Search" at bounding box center [81, 437] width 145 height 32
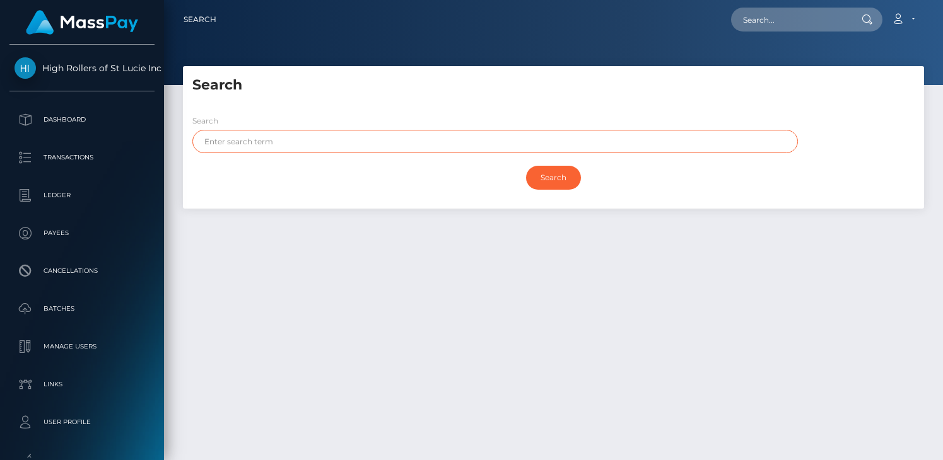
click at [235, 142] on input "text" at bounding box center [495, 141] width 606 height 23
paste input "[EMAIL_ADDRESS][DOMAIN_NAME]"
type input "[EMAIL_ADDRESS][DOMAIN_NAME]"
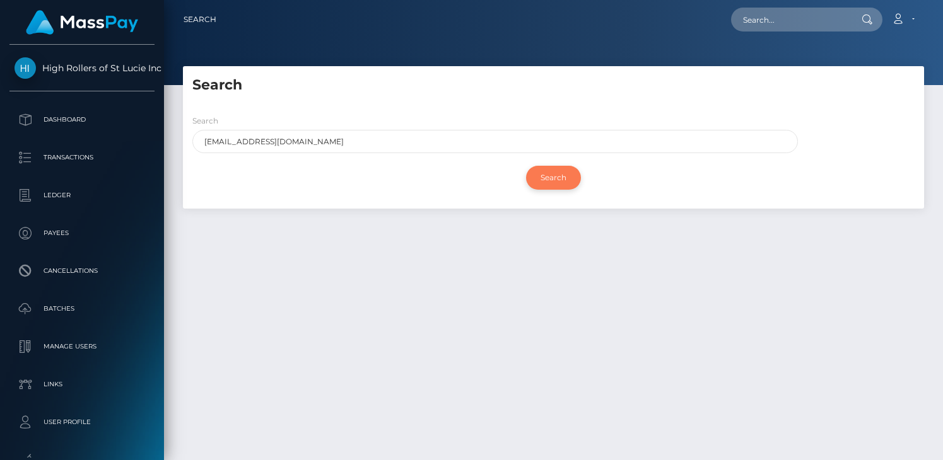
click at [551, 178] on input "Search" at bounding box center [553, 178] width 55 height 24
click at [428, 83] on h5 "Search" at bounding box center [553, 86] width 722 height 20
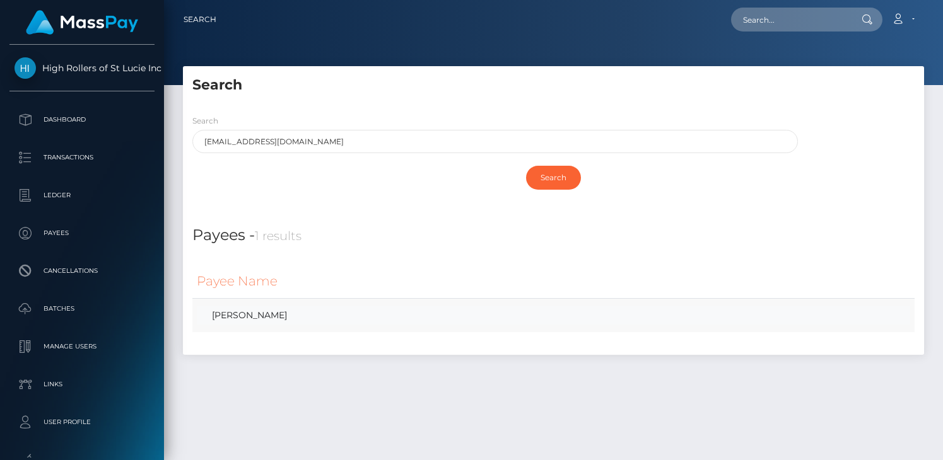
click at [280, 315] on link "[PERSON_NAME]" at bounding box center [553, 316] width 713 height 18
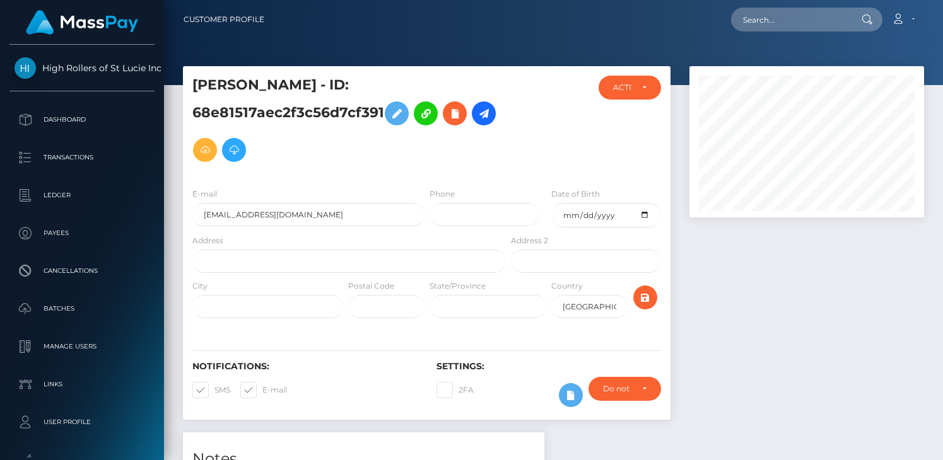
scroll to position [151, 235]
drag, startPoint x: 421, startPoint y: 83, endPoint x: 187, endPoint y: 83, distance: 234.0
click at [187, 83] on div "[PERSON_NAME] - ID: 68e81517aec2f3c56d7cf391" at bounding box center [345, 127] width 325 height 102
copy h5 "[PERSON_NAME]"
click at [358, 109] on h5 "[PERSON_NAME] - ID: 68e81517aec2f3c56d7cf391" at bounding box center [345, 122] width 307 height 93
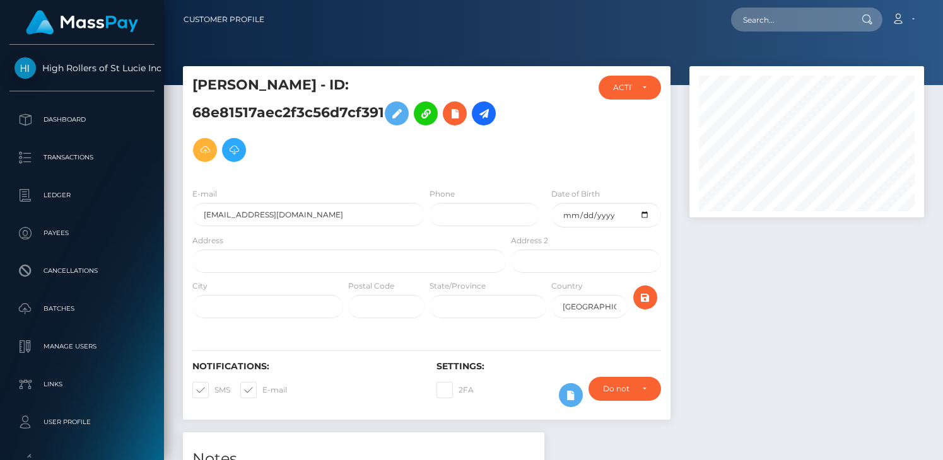
click at [358, 109] on h5 "[PERSON_NAME] - ID: 68e81517aec2f3c56d7cf391" at bounding box center [345, 122] width 307 height 93
copy h5 "68e81517aec2f3c56d7cf391"
